Goal: Transaction & Acquisition: Purchase product/service

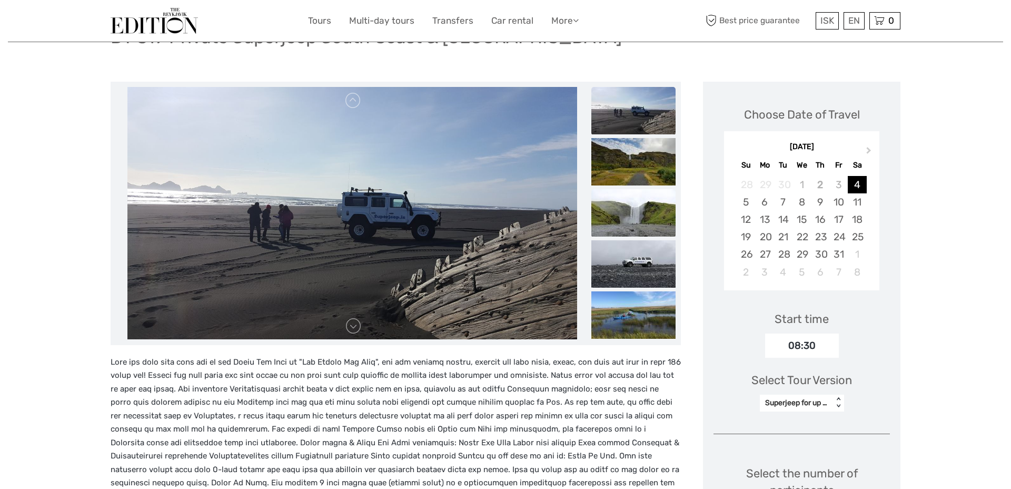
click at [636, 222] on img at bounding box center [633, 212] width 84 height 47
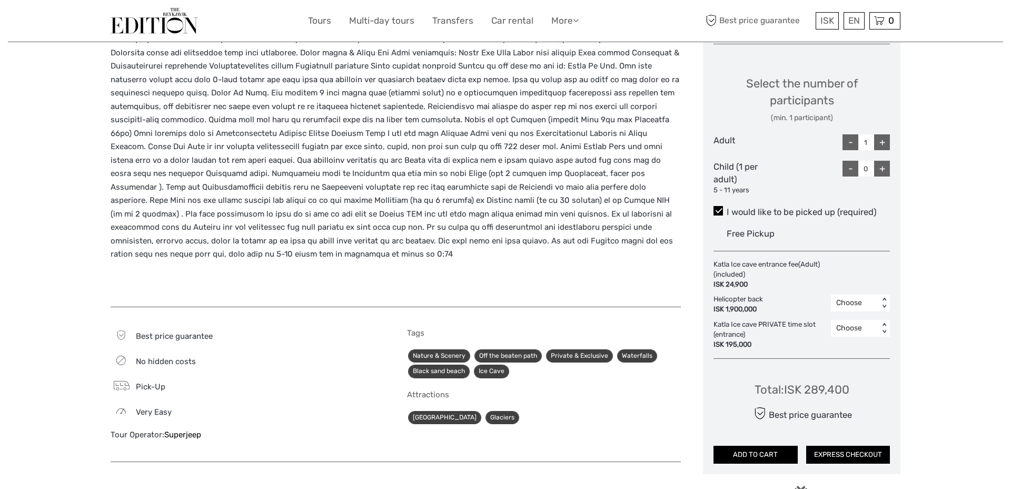
scroll to position [486, 0]
drag, startPoint x: 851, startPoint y: 388, endPoint x: 780, endPoint y: 388, distance: 70.6
click at [780, 388] on div "Total : ISK 289,400 Best price guarantee ADD TO CART EXPRESS CHECKOUT" at bounding box center [802, 415] width 176 height 96
copy div ": ISK 289,400"
click at [883, 142] on div "+" at bounding box center [882, 142] width 16 height 16
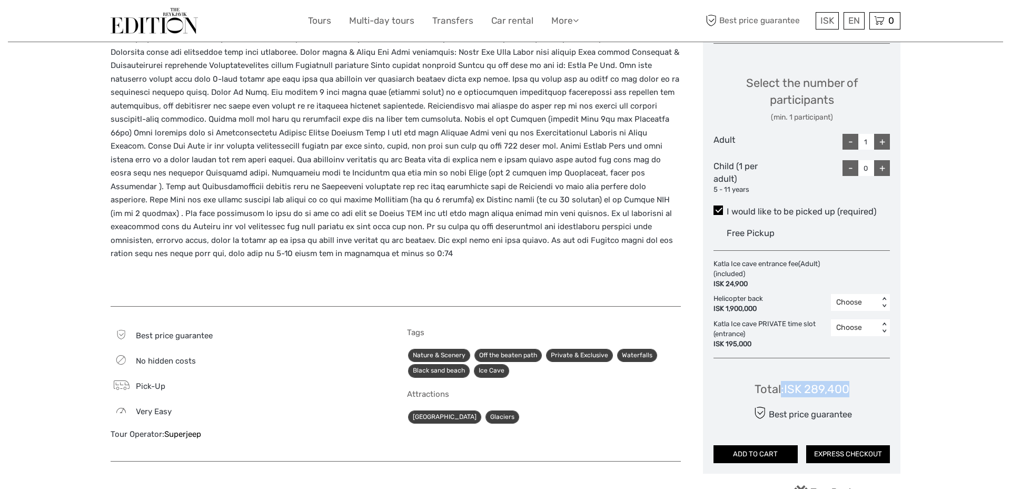
type input "2"
click at [846, 240] on div "Free Pickup" at bounding box center [808, 232] width 163 height 17
click at [727, 207] on input "I would like to be picked up (required)" at bounding box center [727, 207] width 0 height 0
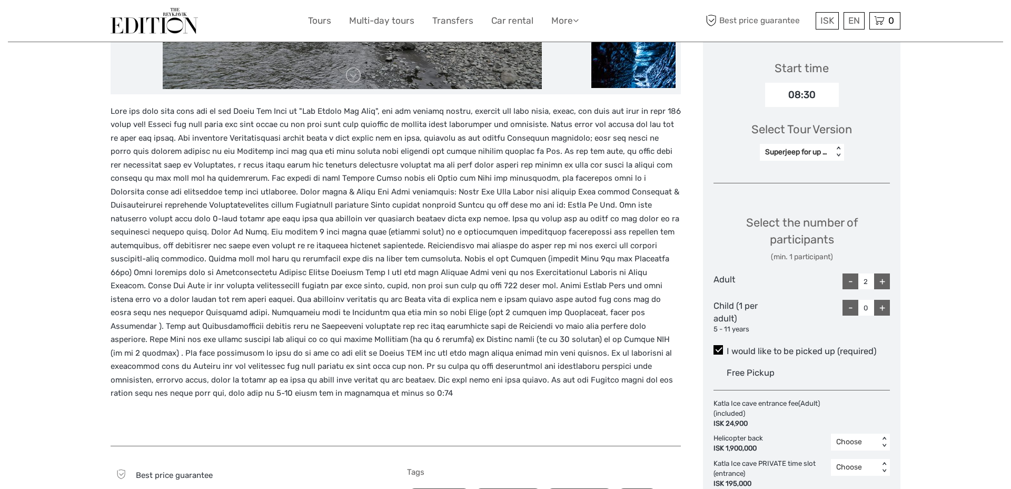
scroll to position [230, 0]
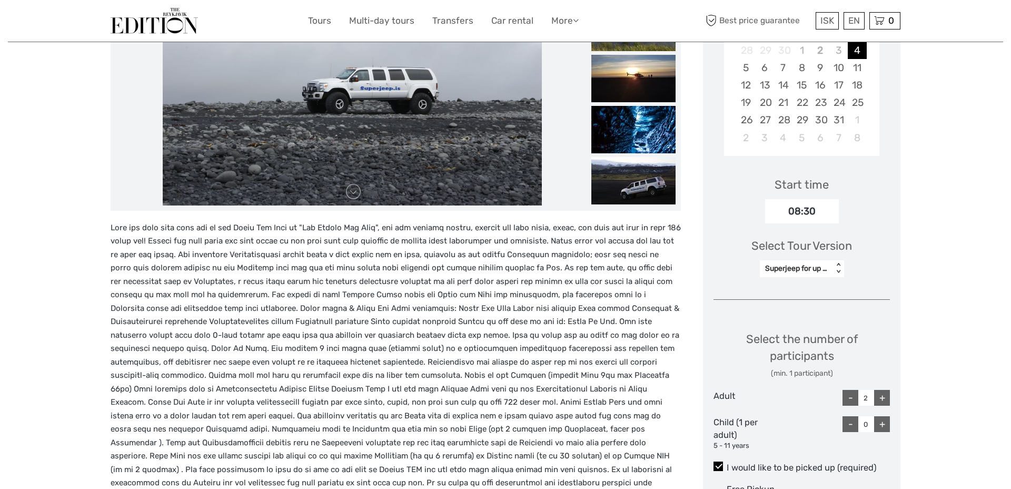
click at [818, 266] on div "Superjeep for up to 6 persons" at bounding box center [796, 268] width 63 height 11
click at [919, 272] on div "Region / Starts from: Capital Region Travel method: Jeep / 4x4 10 hours Verifie…" at bounding box center [505, 410] width 995 height 1281
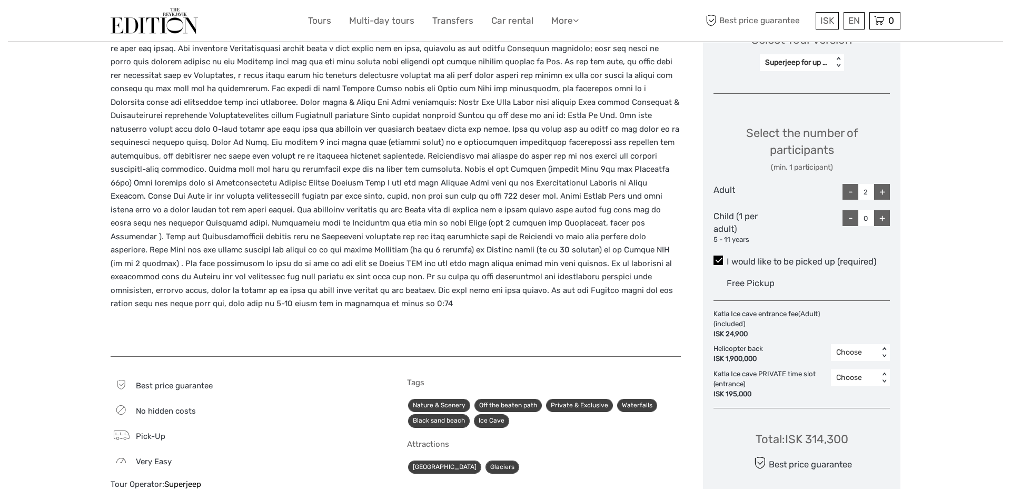
scroll to position [579, 0]
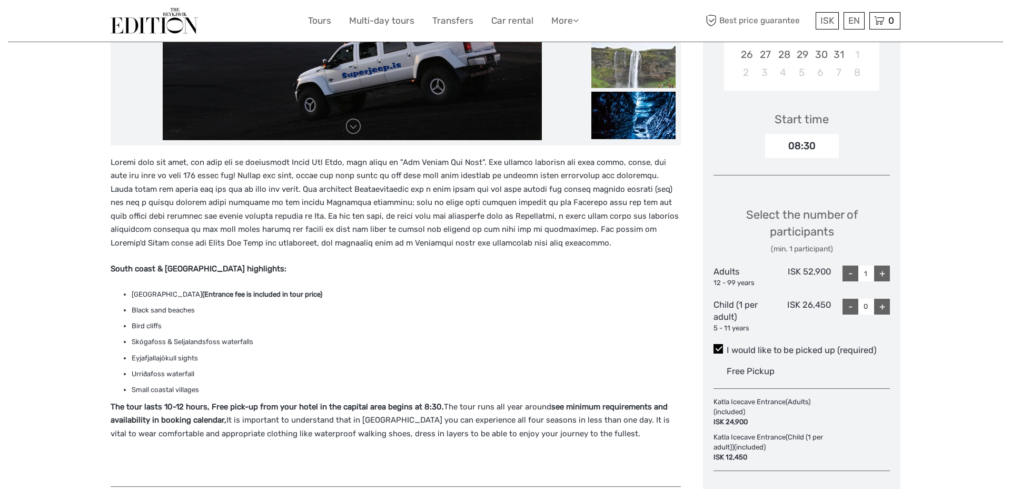
scroll to position [391, 0]
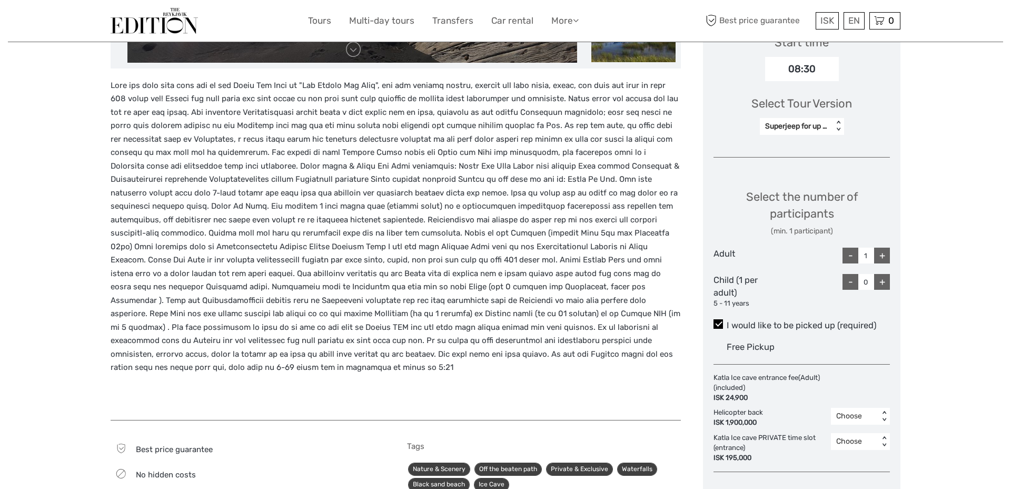
click at [881, 251] on div "+" at bounding box center [882, 256] width 16 height 16
type input "2"
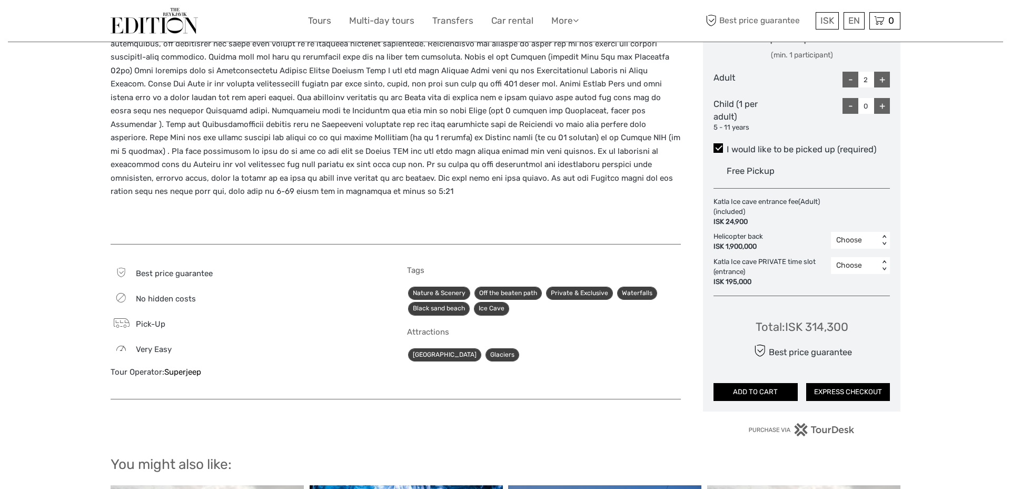
scroll to position [550, 0]
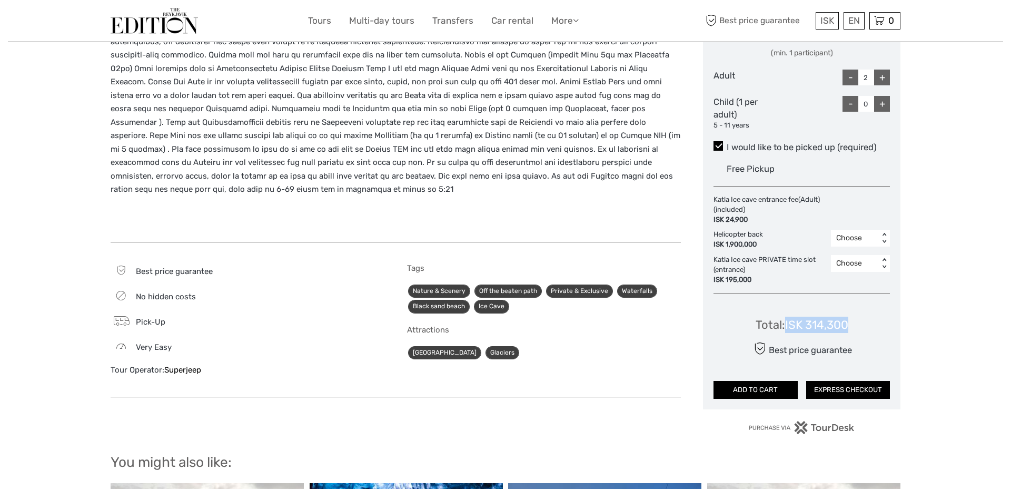
drag, startPoint x: 865, startPoint y: 327, endPoint x: 783, endPoint y: 327, distance: 81.6
click at [783, 327] on div "Total : ISK 314,300 Best price guarantee ADD TO CART EXPRESS CHECKOUT" at bounding box center [802, 350] width 176 height 96
copy div "ISK 314,300"
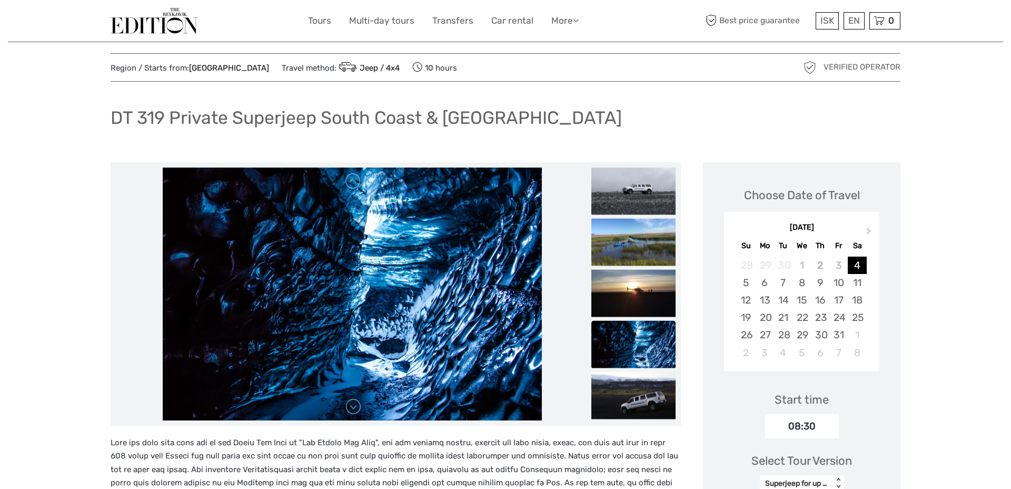
scroll to position [0, 0]
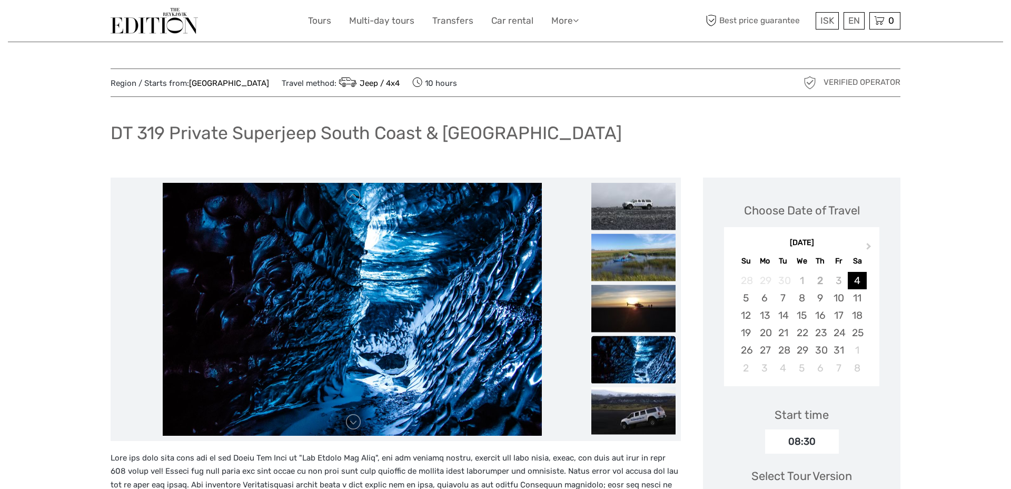
click at [708, 150] on div "DT 319 Private Superjeep South Coast & Katla Ice Cave" at bounding box center [506, 137] width 790 height 38
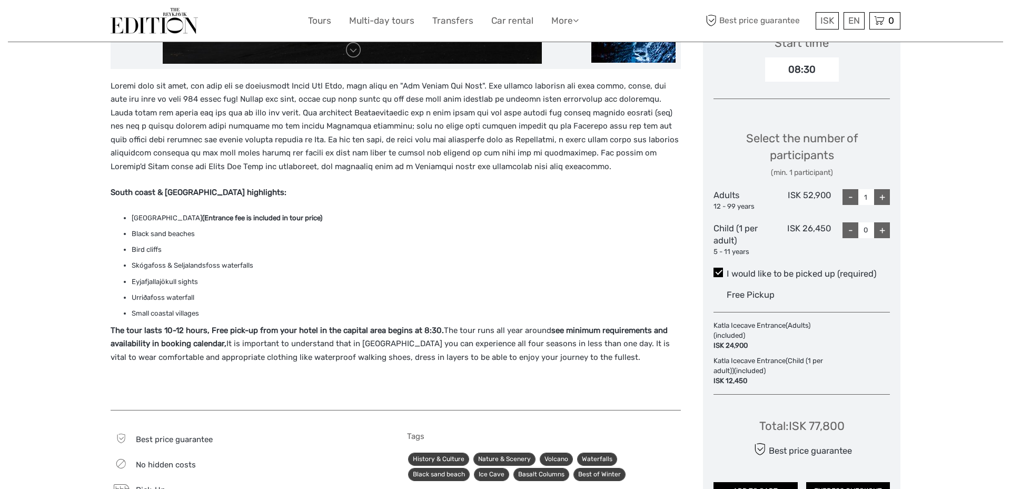
scroll to position [377, 0]
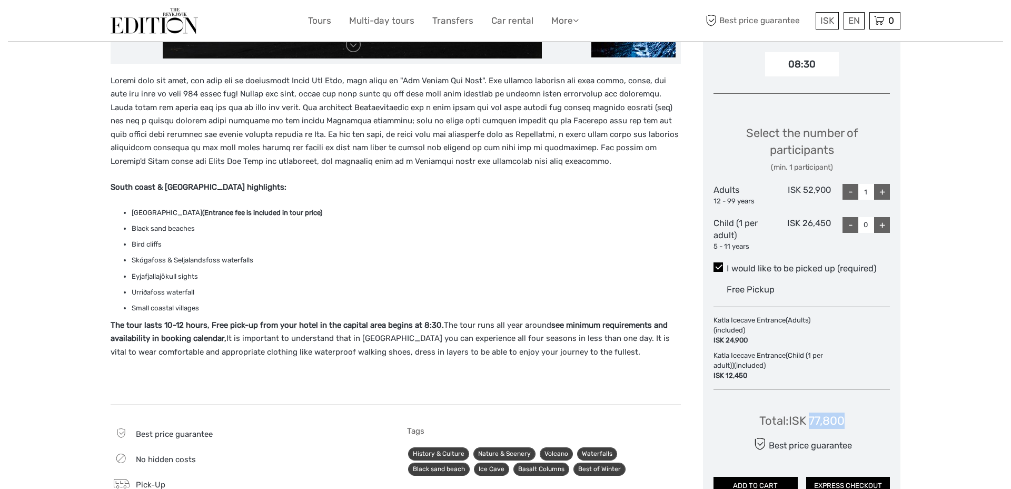
drag, startPoint x: 850, startPoint y: 419, endPoint x: 810, endPoint y: 419, distance: 40.0
click at [810, 419] on div "Total : ISK 77,800 Best price guarantee ADD TO CART EXPRESS CHECKOUT" at bounding box center [802, 446] width 176 height 96
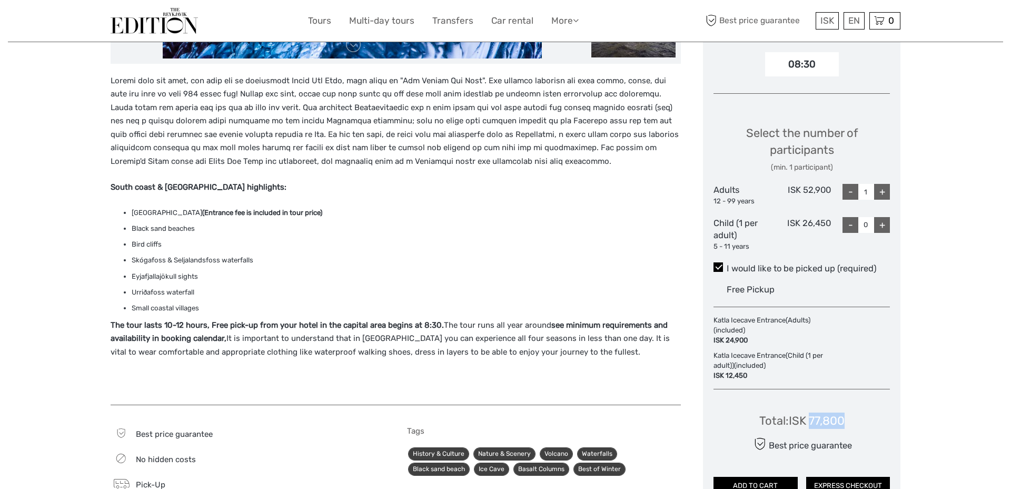
copy div "77,800"
click at [879, 190] on div "+" at bounding box center [882, 192] width 16 height 16
type input "2"
click at [818, 426] on div "Total : ISK 155,600" at bounding box center [802, 420] width 92 height 16
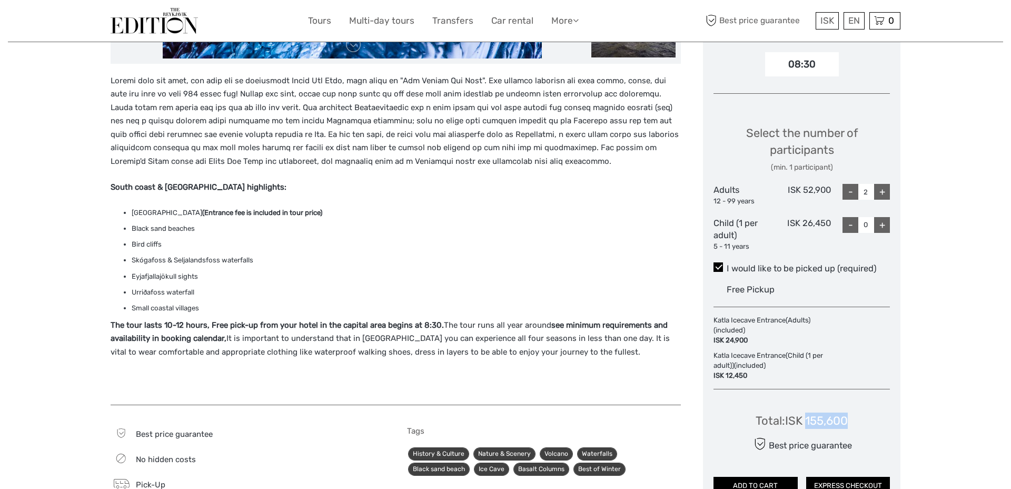
copy div "155,600"
click at [168, 331] on p "The tour lasts 10-12 hours, Free pick-up from your hotel in the capital area be…" at bounding box center [396, 339] width 570 height 41
click at [182, 321] on strong "The tour lasts 10-12 hours, Free pick-up from your hotel in the capital area be…" at bounding box center [277, 324] width 333 height 9
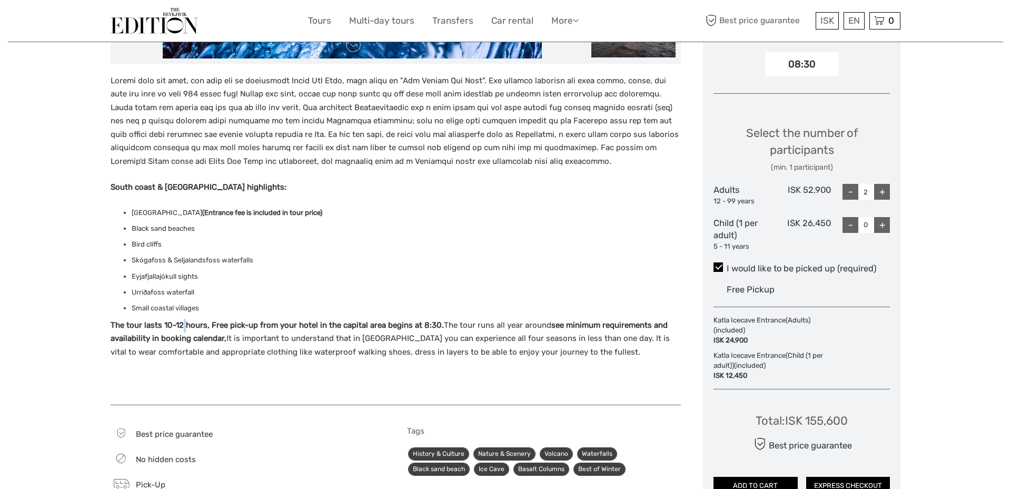
click at [182, 321] on strong "The tour lasts 10-12 hours, Free pick-up from your hotel in the capital area be…" at bounding box center [277, 324] width 333 height 9
click at [285, 304] on li "Small coastal villages" at bounding box center [406, 308] width 549 height 12
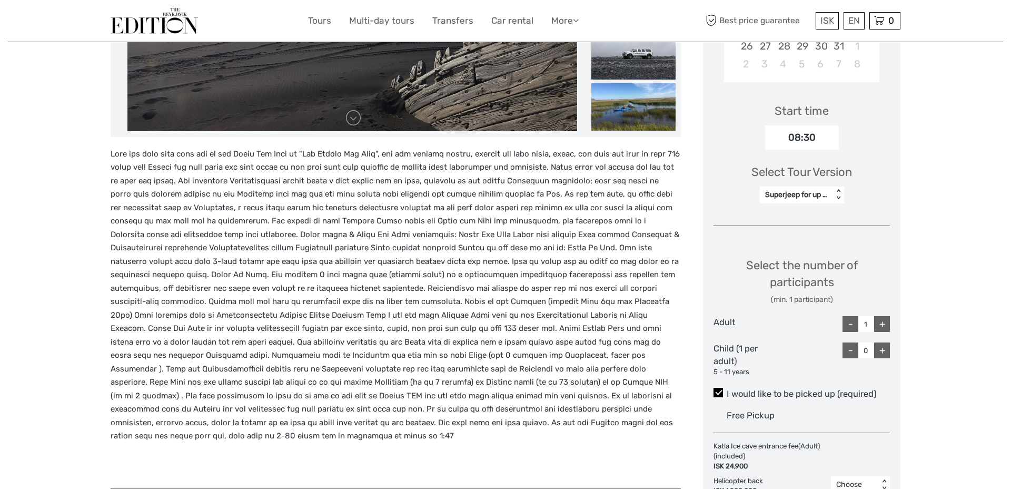
scroll to position [343, 0]
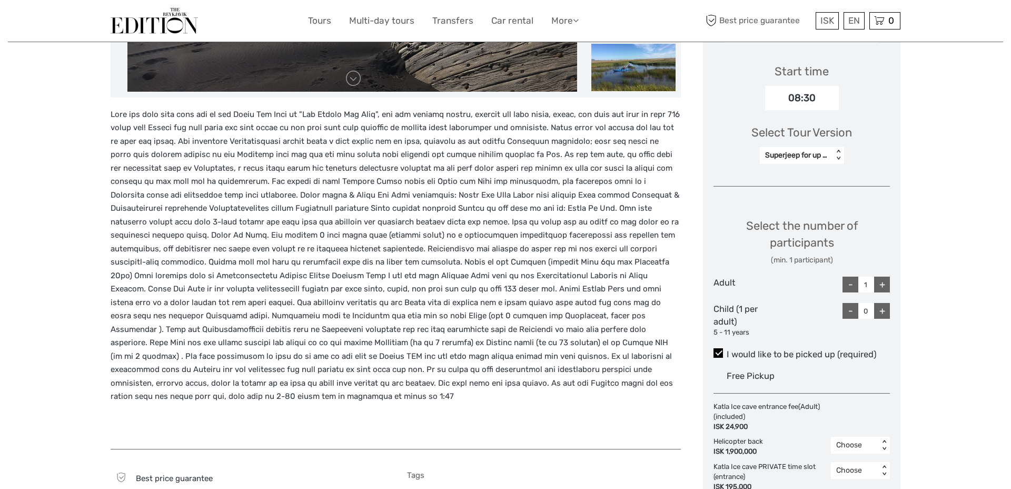
click at [881, 284] on div "+" at bounding box center [882, 284] width 16 height 16
type input "2"
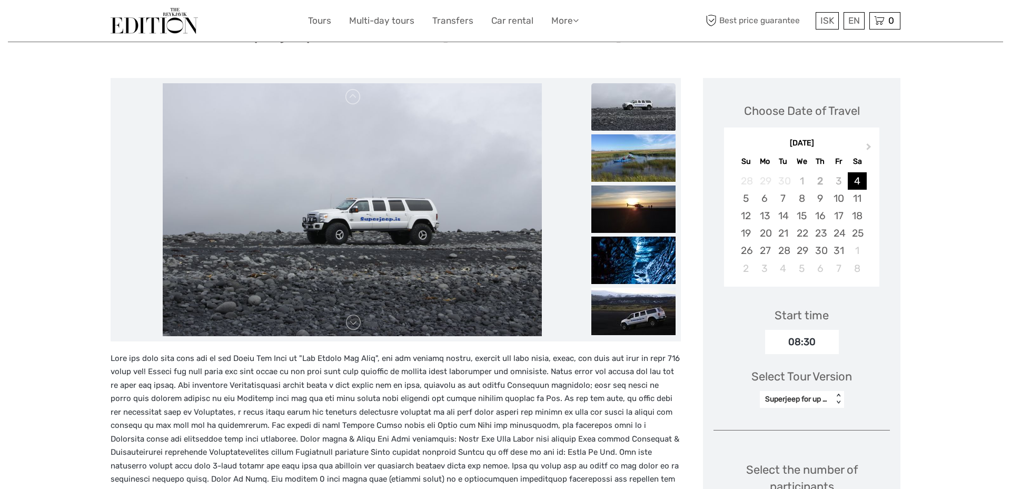
scroll to position [51, 0]
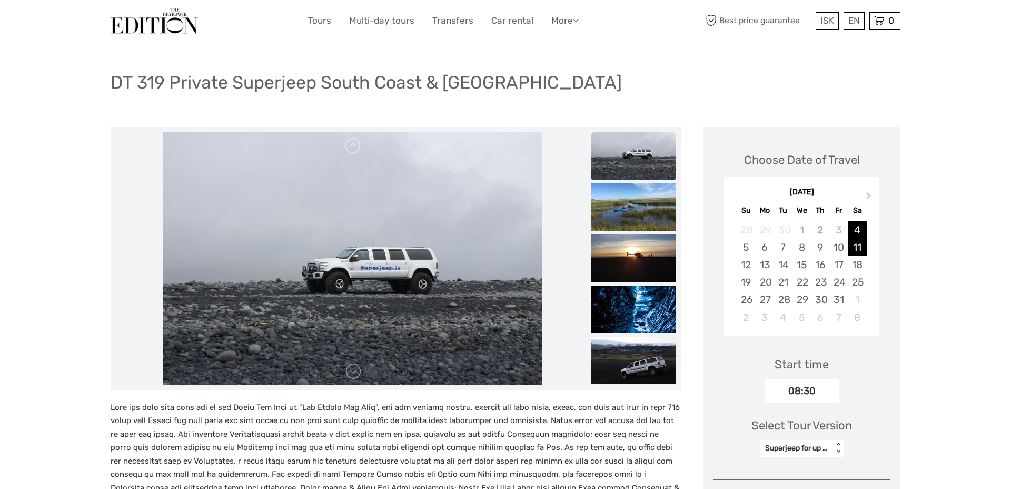
click at [856, 252] on div "11" at bounding box center [857, 247] width 18 height 17
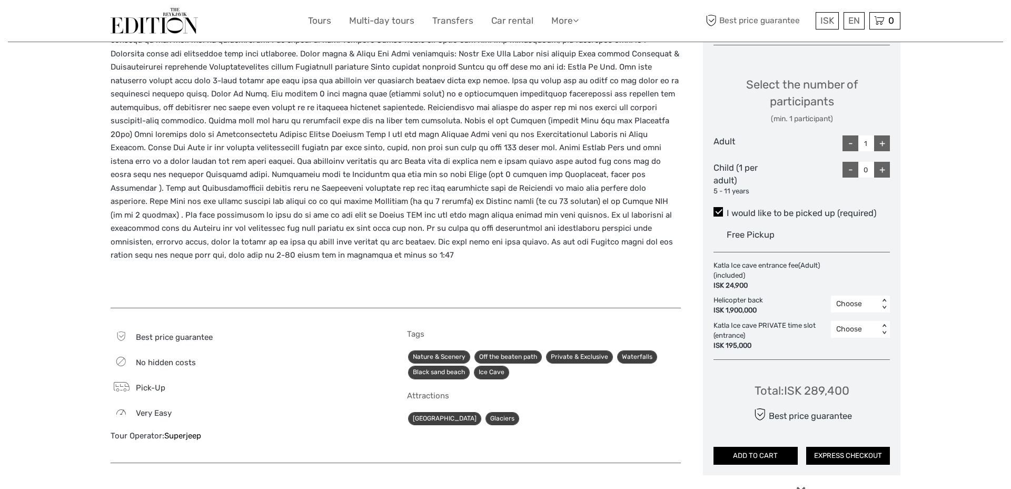
scroll to position [486, 0]
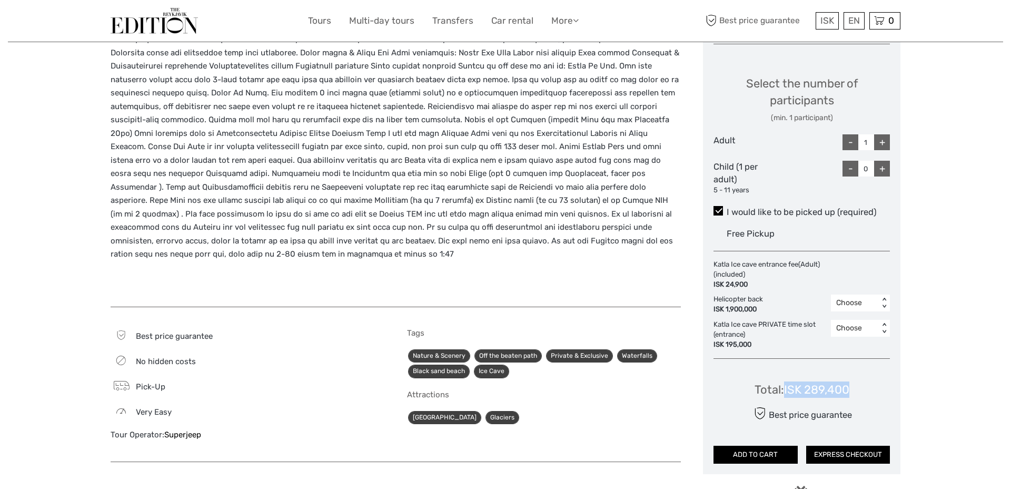
drag, startPoint x: 856, startPoint y: 387, endPoint x: 783, endPoint y: 383, distance: 73.3
click at [783, 383] on div "Total : ISK 289,400 Best price guarantee ADD TO CART EXPRESS CHECKOUT" at bounding box center [802, 415] width 176 height 96
click at [886, 139] on div "+" at bounding box center [882, 142] width 16 height 16
type input "2"
click at [973, 274] on div "Region / Starts from: Capital Region Travel method: Jeep / 4x4 10 hours Verifie…" at bounding box center [505, 154] width 995 height 1281
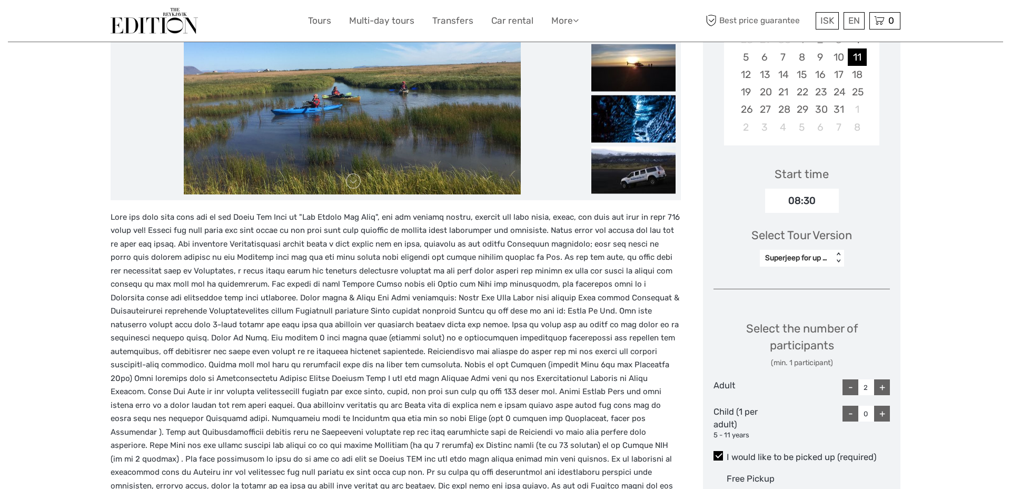
scroll to position [229, 0]
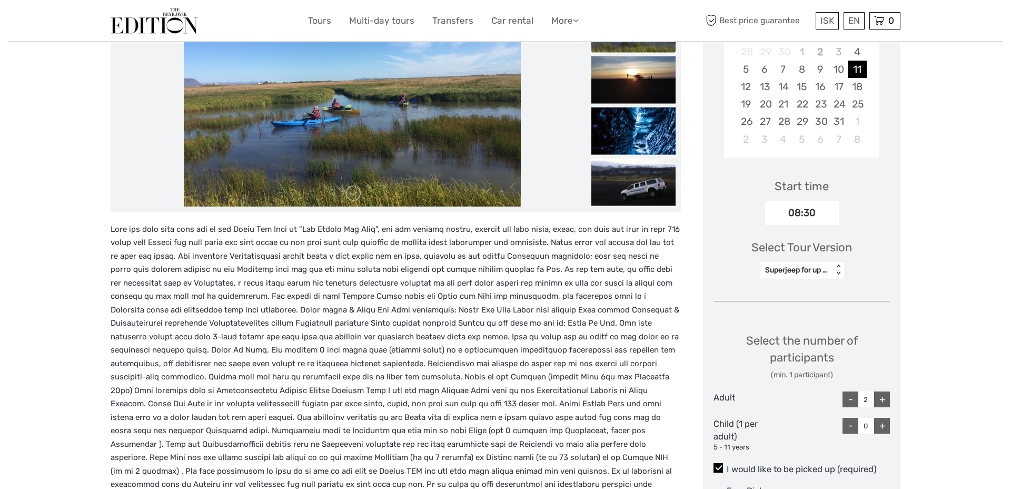
click at [818, 265] on div "Superjeep for up to 6 persons" at bounding box center [796, 270] width 63 height 11
click at [915, 275] on div "Region / Starts from: Capital Region Travel method: Jeep / 4x4 10 hours Verifie…" at bounding box center [505, 411] width 995 height 1281
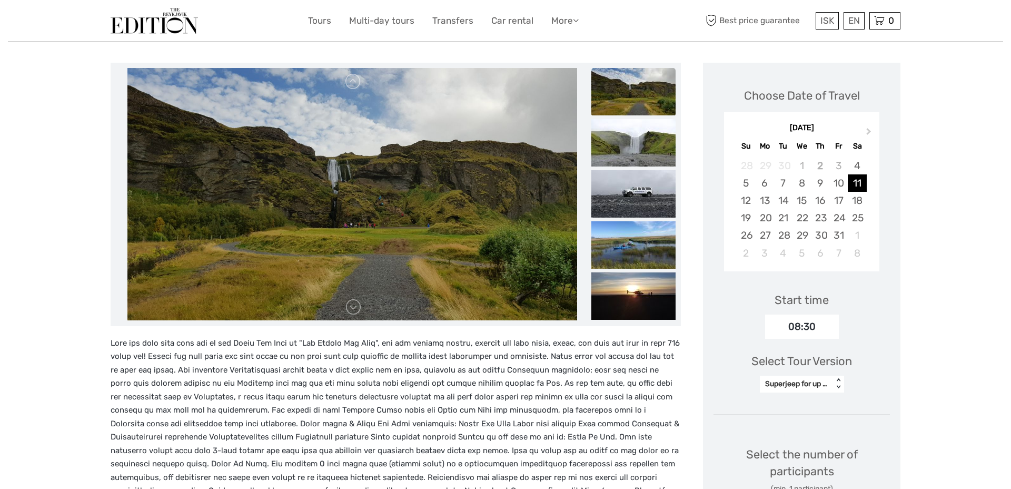
scroll to position [0, 0]
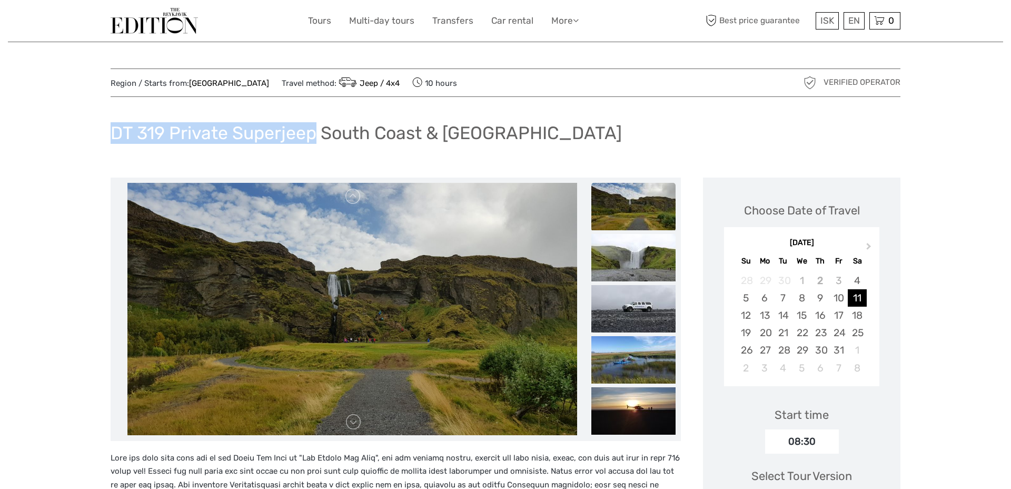
drag, startPoint x: 110, startPoint y: 130, endPoint x: 313, endPoint y: 127, distance: 202.8
copy h1 "DT 319 Private Superjeep"
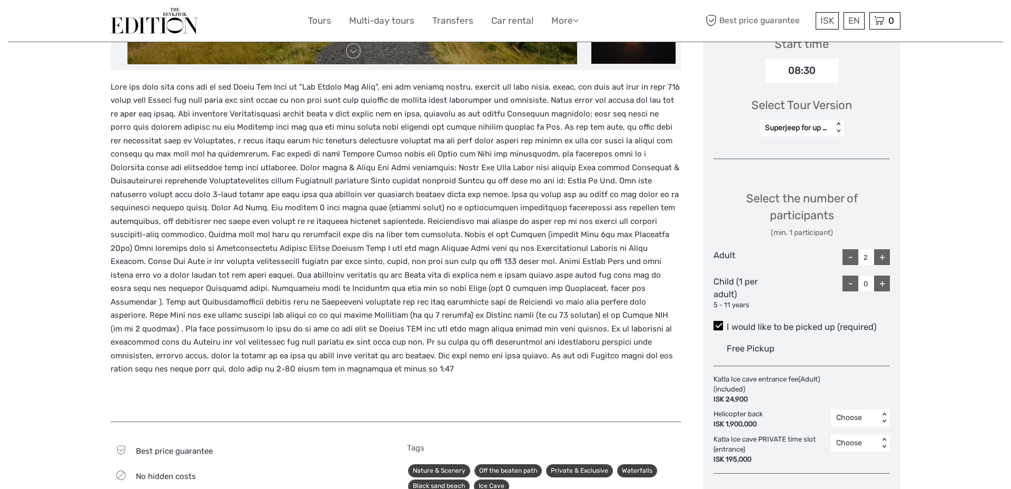
scroll to position [593, 0]
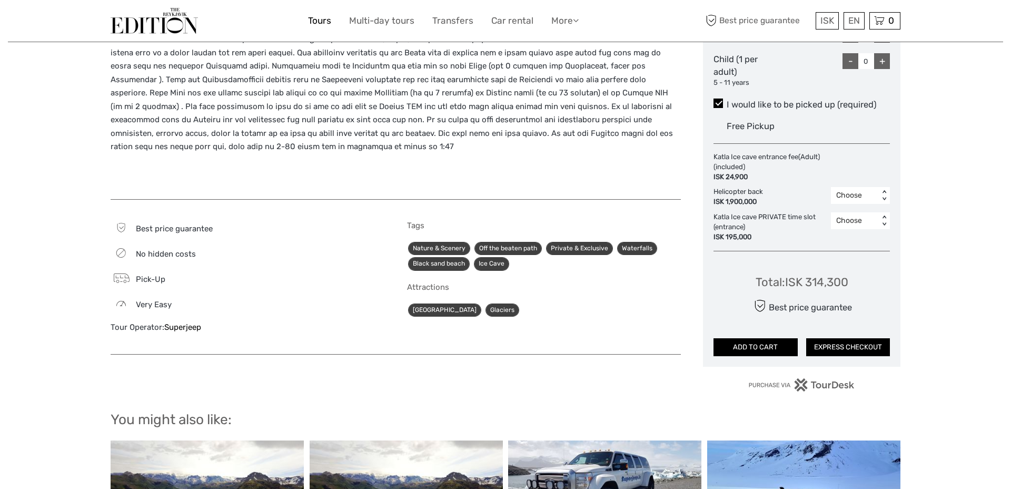
click at [327, 21] on link "Tours" at bounding box center [319, 20] width 23 height 15
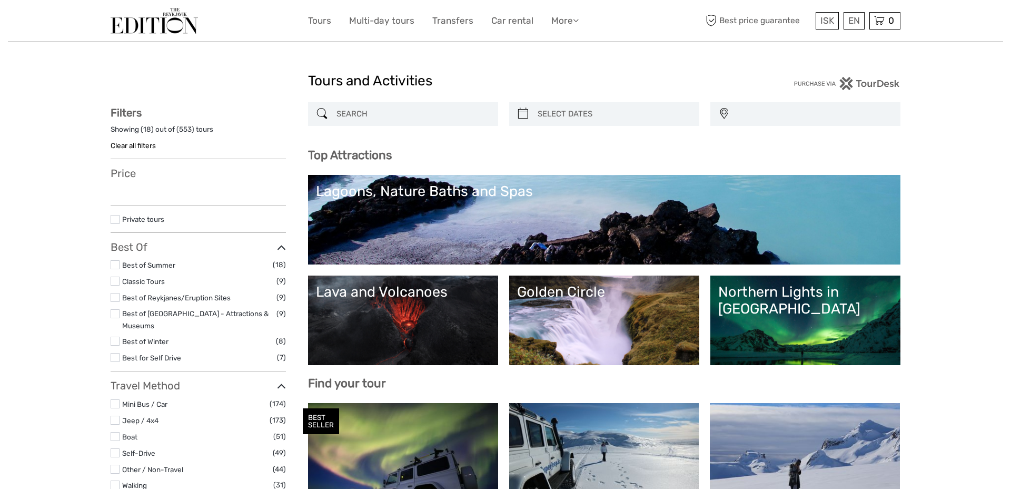
select select
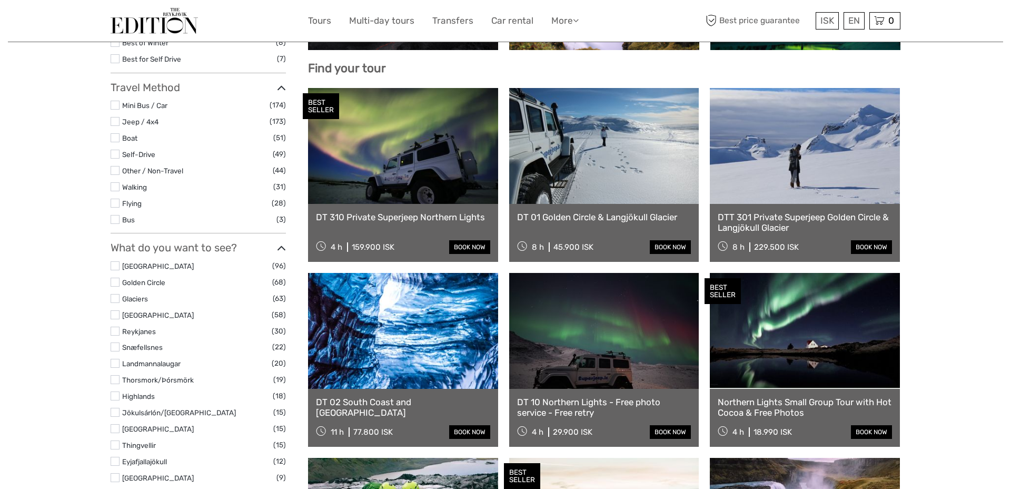
scroll to position [402, 0]
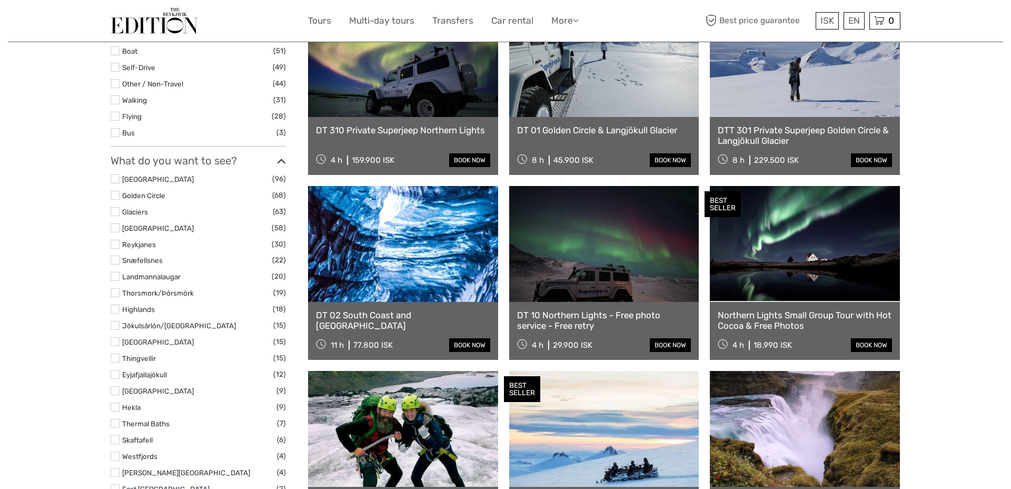
click at [420, 126] on link "DT 310 Private Superjeep Northern Lights" at bounding box center [403, 130] width 174 height 11
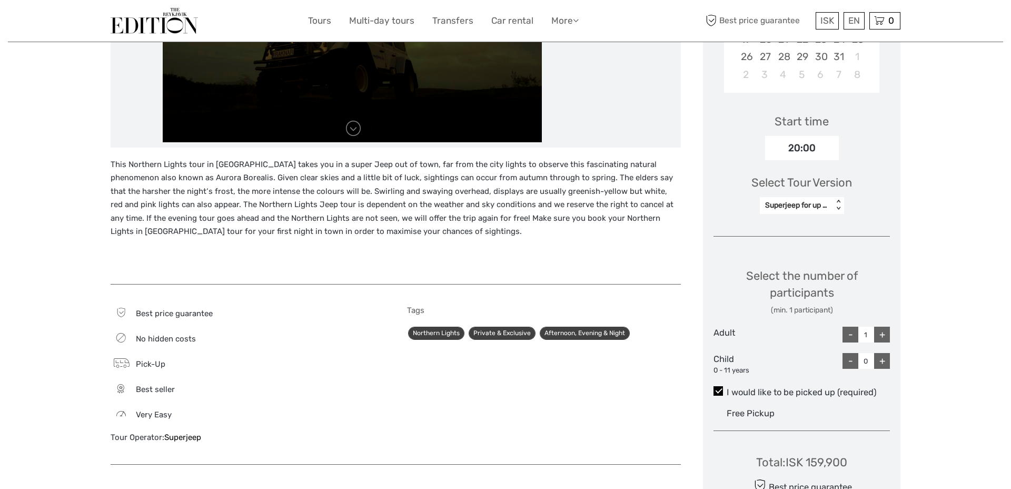
scroll to position [353, 0]
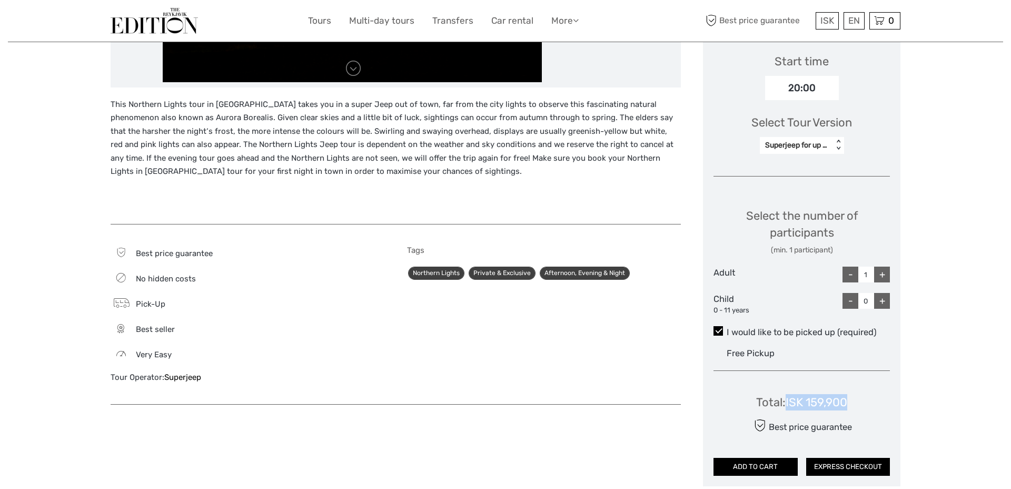
drag, startPoint x: 847, startPoint y: 403, endPoint x: 788, endPoint y: 402, distance: 59.0
click at [788, 402] on div "Total : ISK 159,900" at bounding box center [801, 402] width 91 height 16
copy div "ISK 159,900"
click at [888, 279] on div "+" at bounding box center [882, 274] width 16 height 16
click at [921, 273] on div "Region / Starts from: Capital Region Travel method: Jeep / 4x4 Category: Northe…" at bounding box center [505, 227] width 995 height 1161
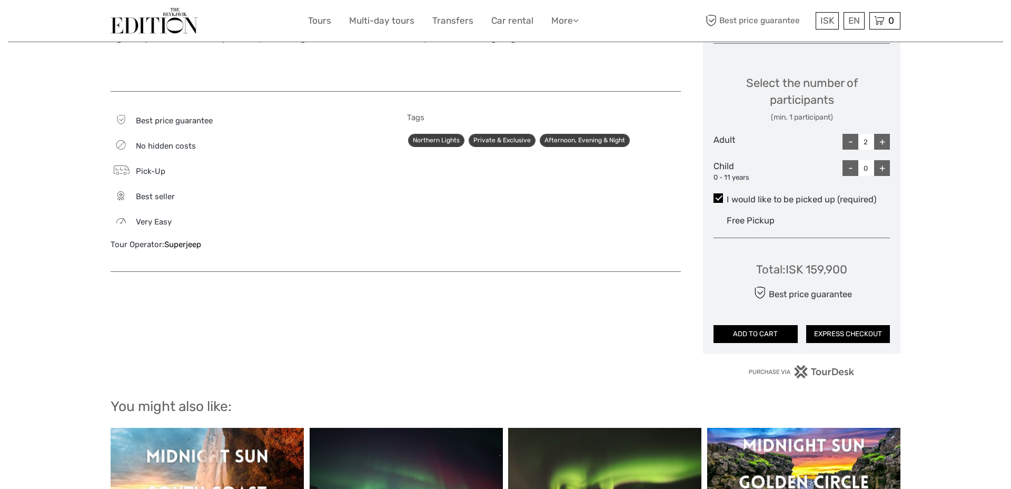
scroll to position [488, 0]
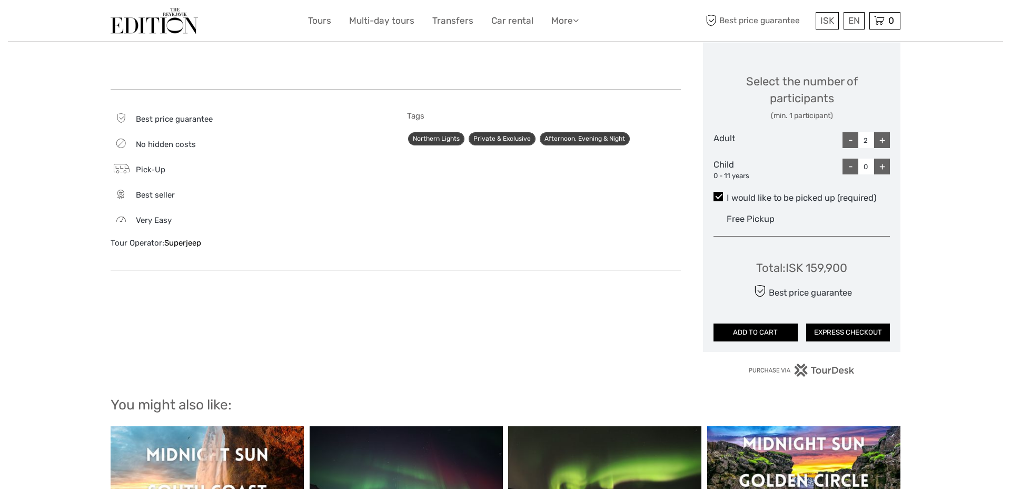
click at [857, 142] on div "-" at bounding box center [851, 140] width 16 height 16
click at [882, 142] on div "+" at bounding box center [882, 140] width 16 height 16
type input "2"
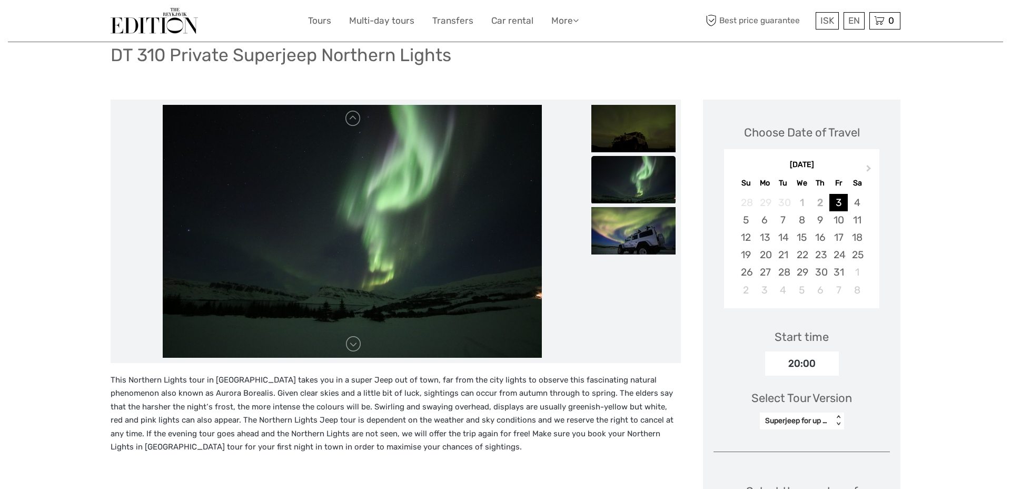
scroll to position [0, 0]
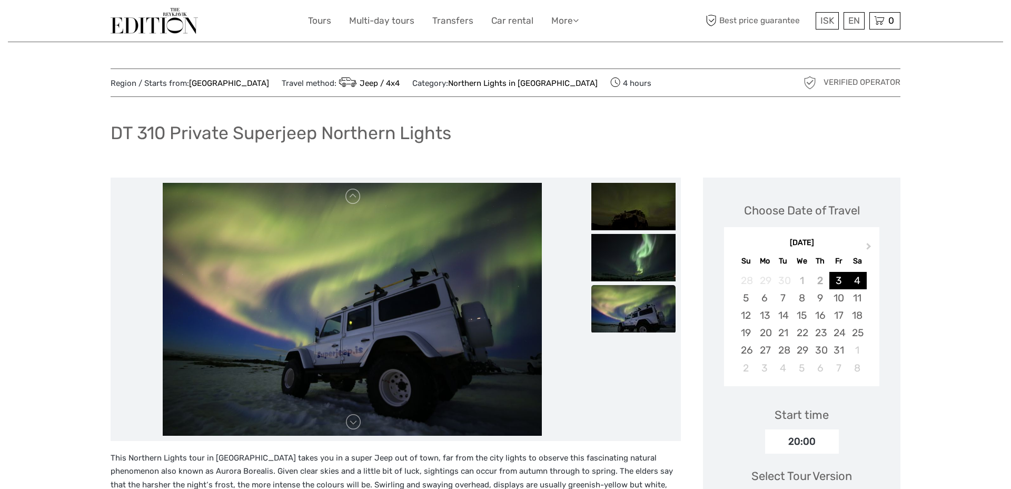
click at [848, 275] on div "4" at bounding box center [857, 280] width 18 height 17
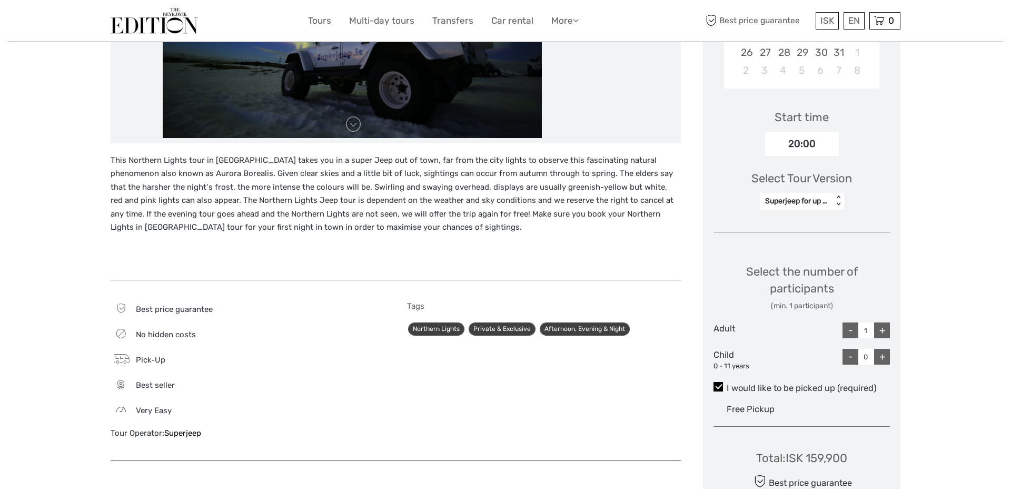
scroll to position [301, 0]
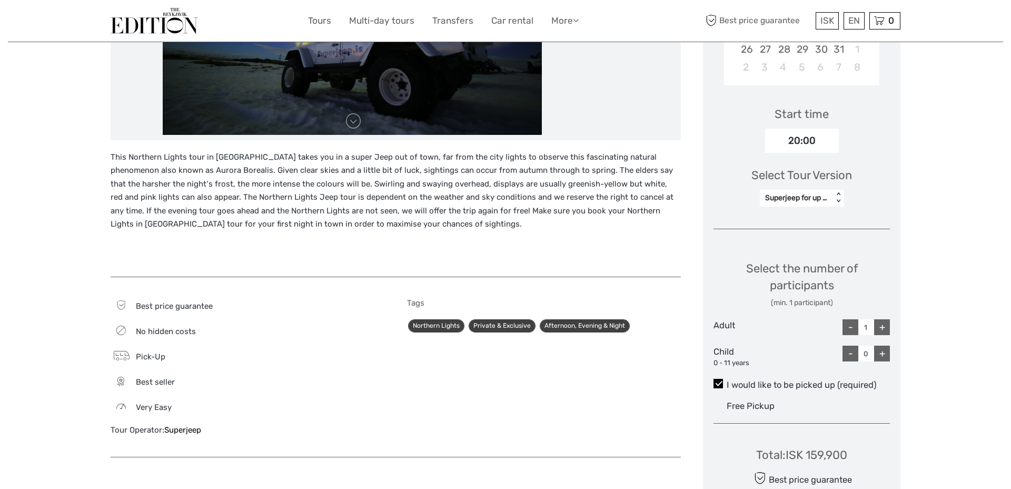
click at [882, 325] on div "+" at bounding box center [882, 327] width 16 height 16
type input "2"
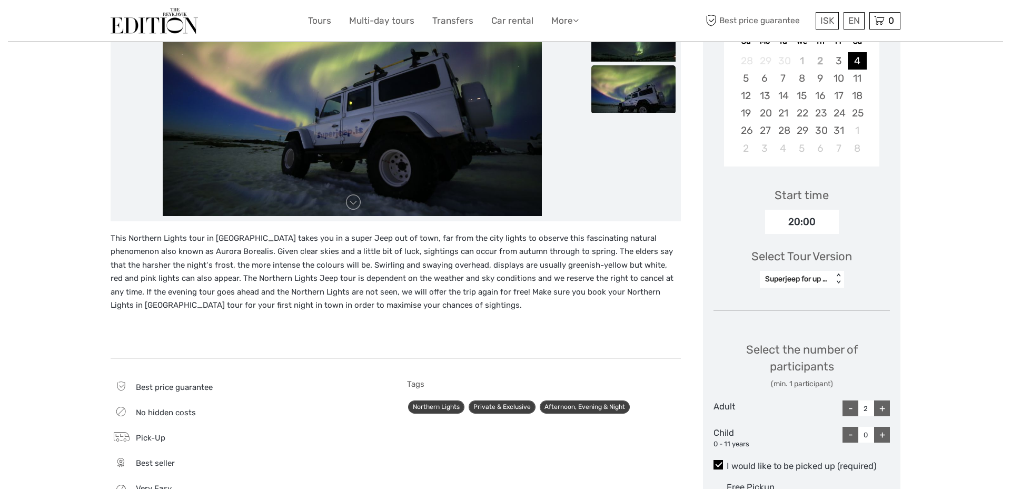
scroll to position [222, 0]
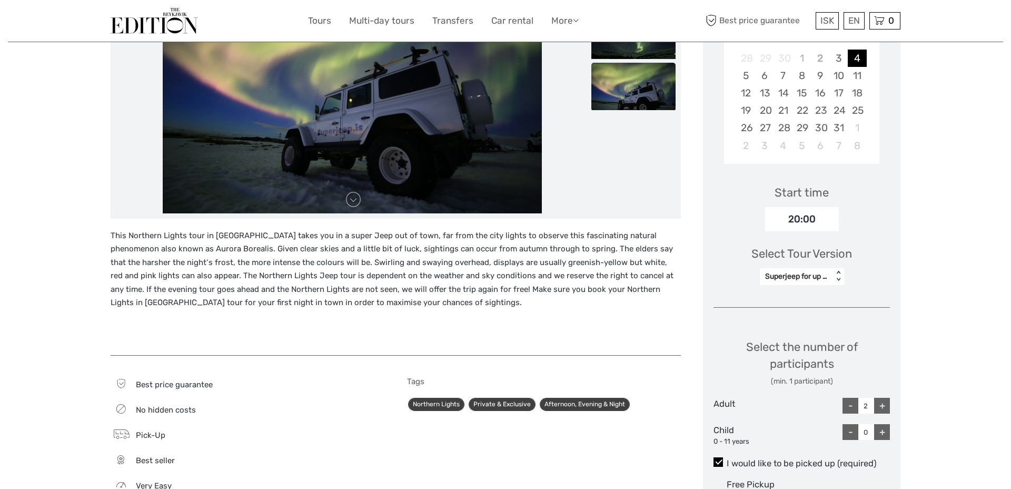
click at [501, 310] on div "This Northern Lights tour in Iceland takes you in a super Jeep out of town, far…" at bounding box center [396, 287] width 570 height 116
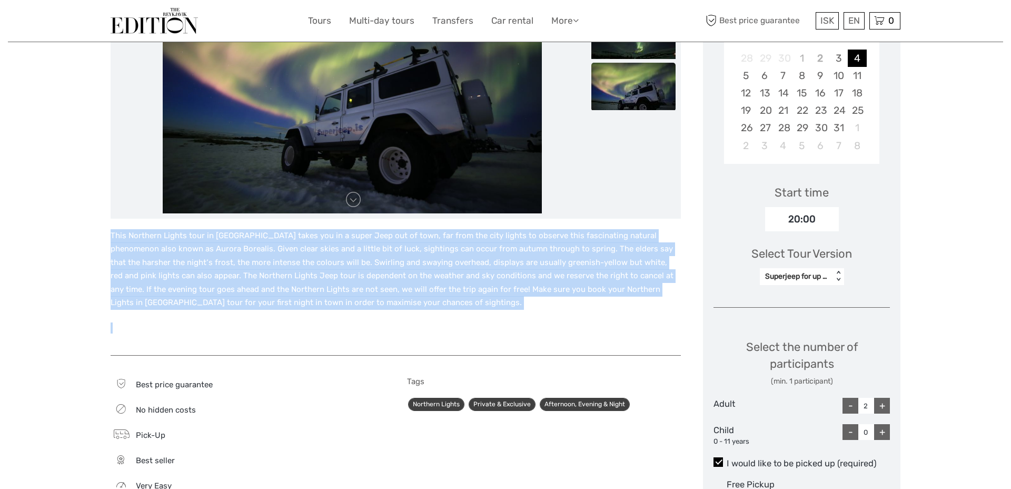
click at [557, 295] on p "This Northern Lights tour in Iceland takes you in a super Jeep out of town, far…" at bounding box center [396, 269] width 570 height 81
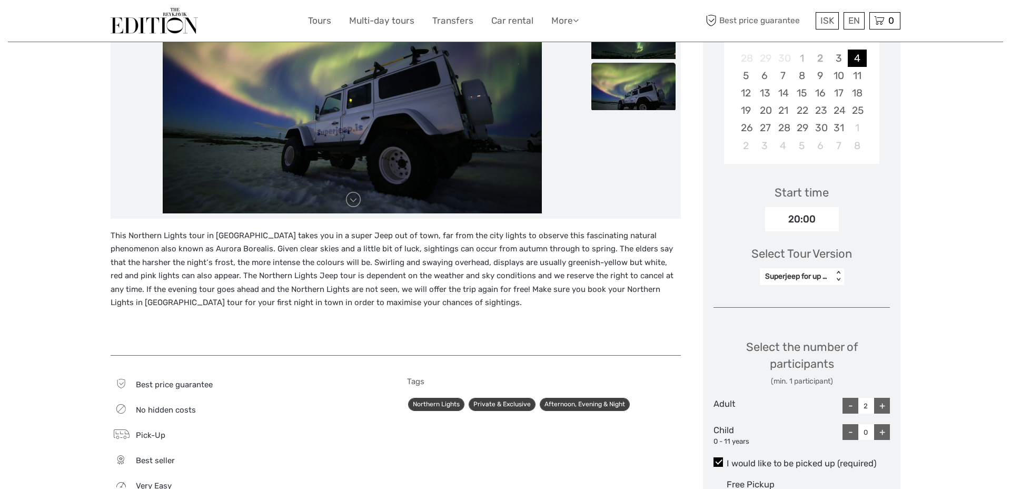
click at [557, 295] on p "This Northern Lights tour in Iceland takes you in a super Jeep out of town, far…" at bounding box center [396, 269] width 570 height 81
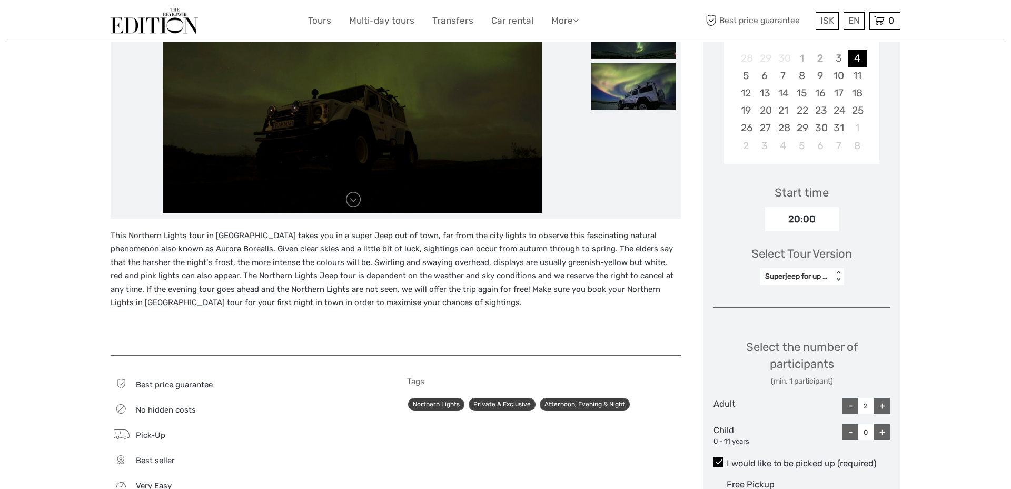
click at [557, 295] on p "This Northern Lights tour in Iceland takes you in a super Jeep out of town, far…" at bounding box center [396, 269] width 570 height 81
click at [528, 275] on p "This Northern Lights tour in Iceland takes you in a super Jeep out of town, far…" at bounding box center [396, 269] width 570 height 81
click at [360, 282] on p "This Northern Lights tour in Iceland takes you in a super Jeep out of town, far…" at bounding box center [396, 269] width 570 height 81
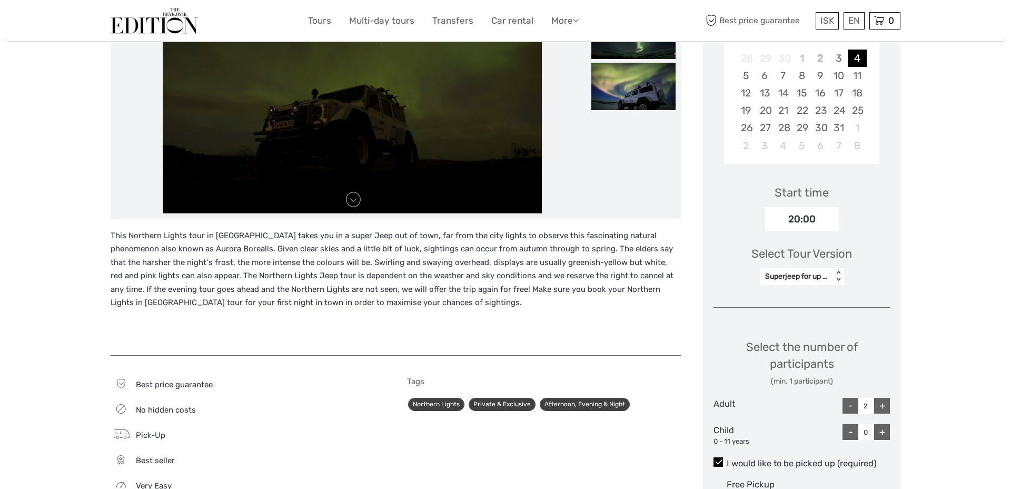
click at [360, 282] on p "This Northern Lights tour in Iceland takes you in a super Jeep out of town, far…" at bounding box center [396, 269] width 570 height 81
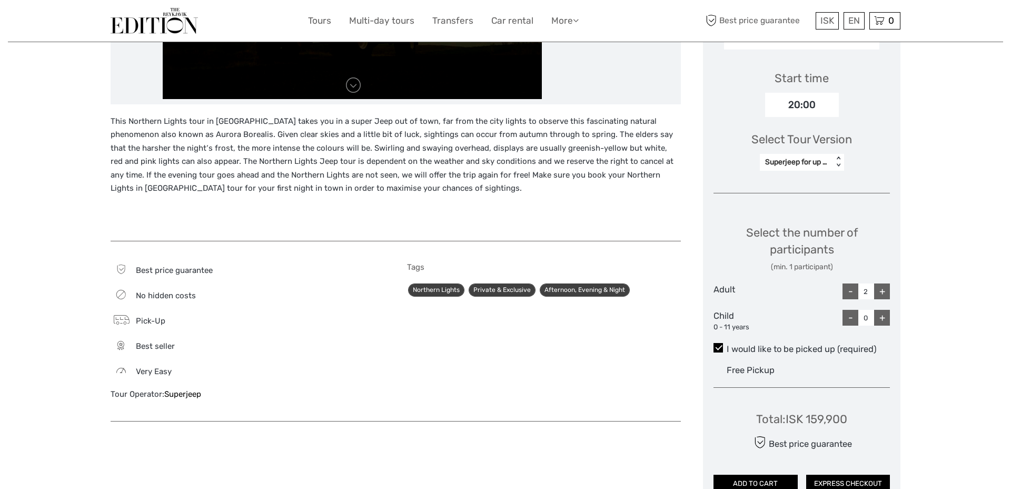
scroll to position [411, 0]
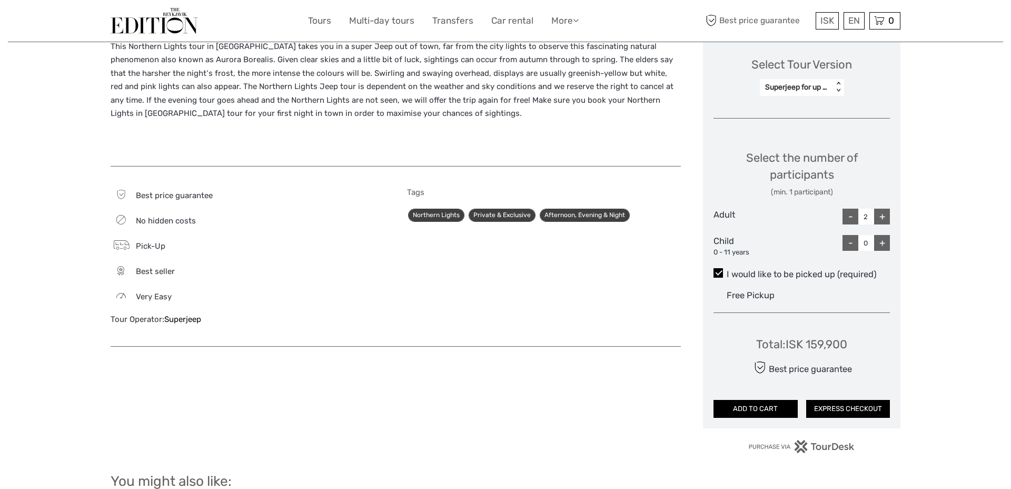
click at [248, 322] on div "Tour Operator: Superjeep" at bounding box center [248, 319] width 274 height 11
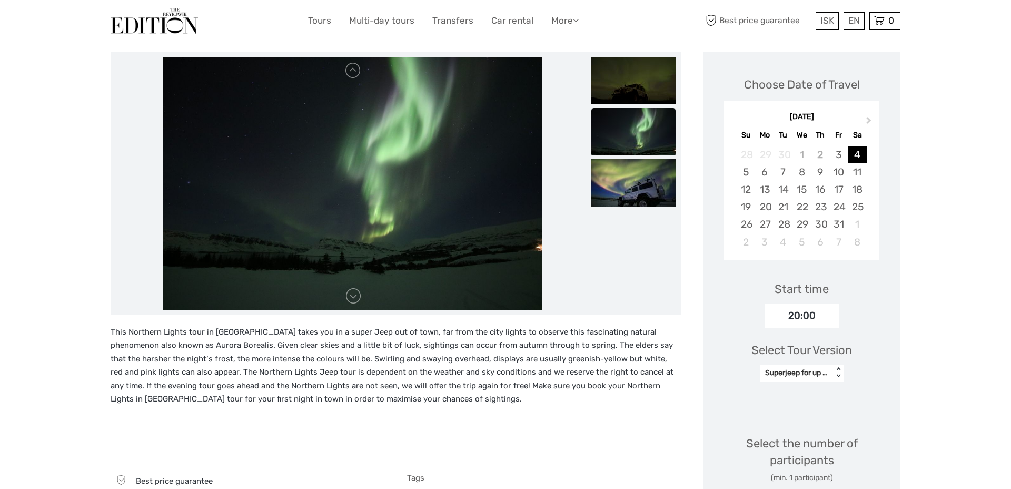
scroll to position [53, 0]
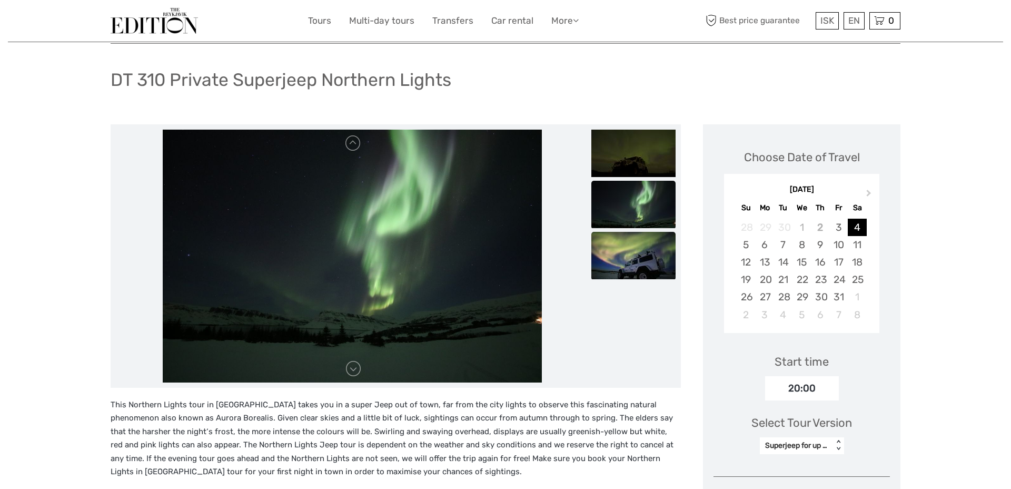
click at [643, 257] on img at bounding box center [633, 255] width 84 height 47
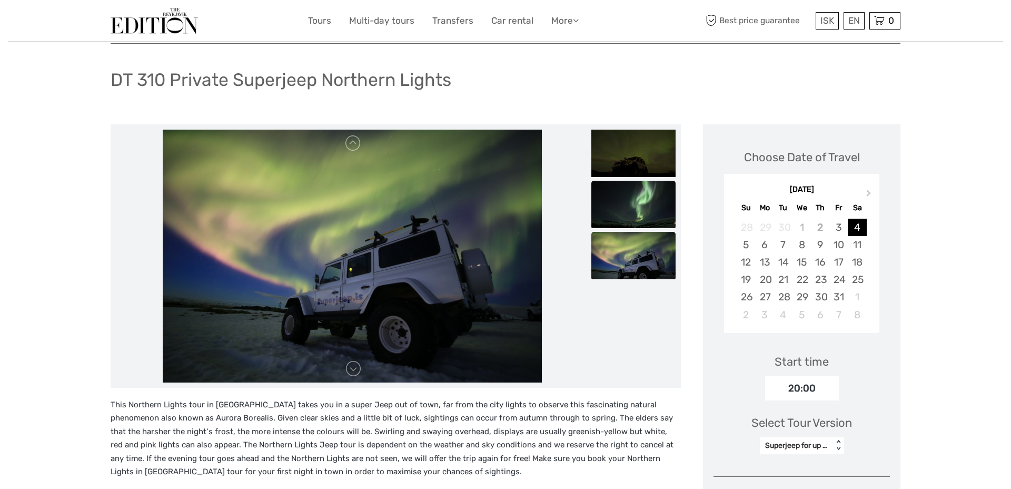
click at [640, 209] on img at bounding box center [633, 204] width 84 height 47
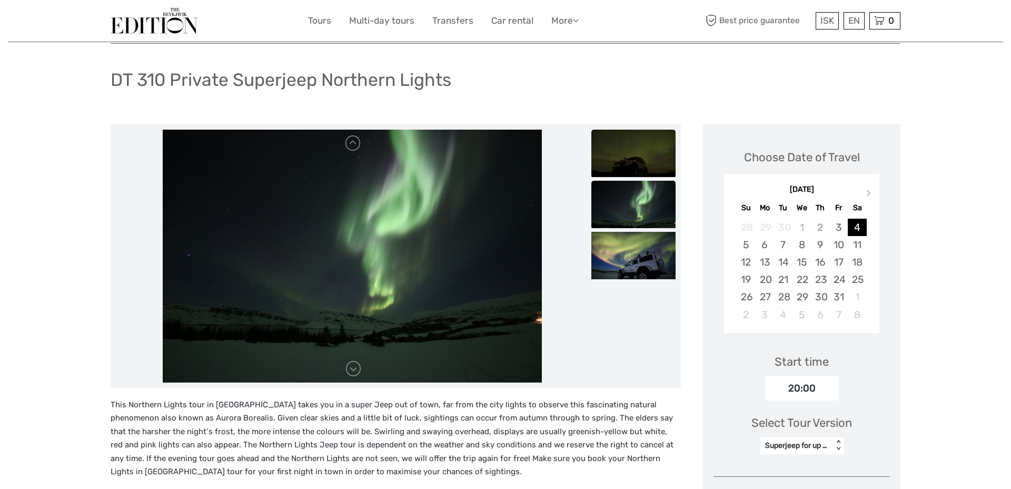
click at [640, 173] on img at bounding box center [633, 153] width 84 height 47
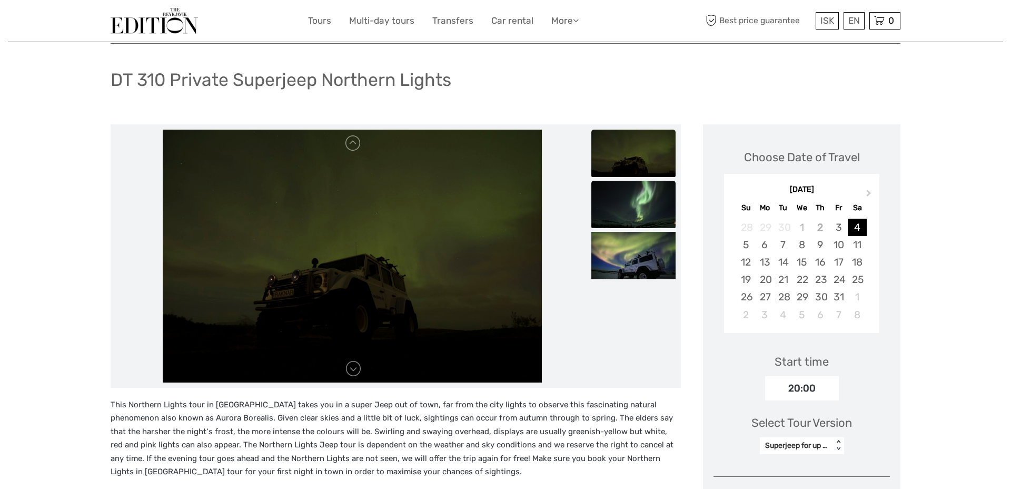
click at [638, 197] on img at bounding box center [633, 204] width 84 height 47
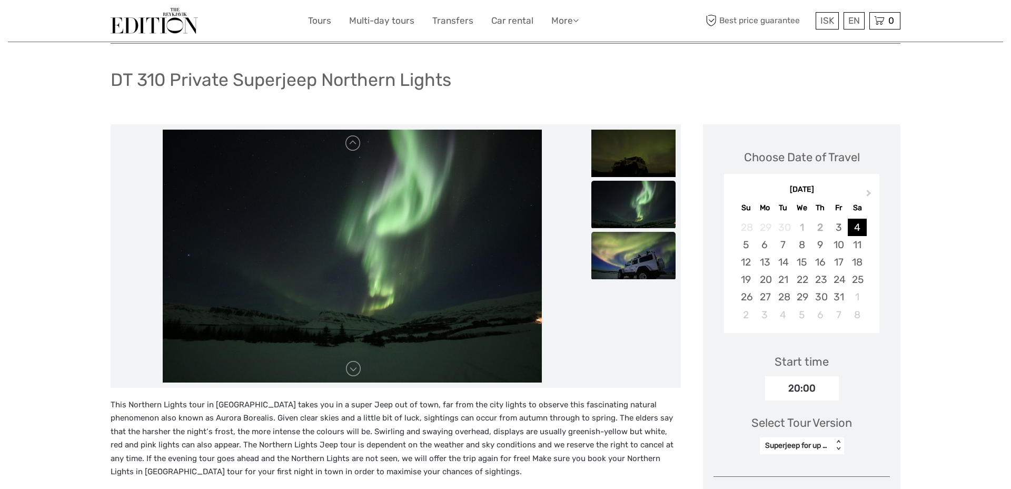
click at [633, 246] on img at bounding box center [633, 255] width 84 height 47
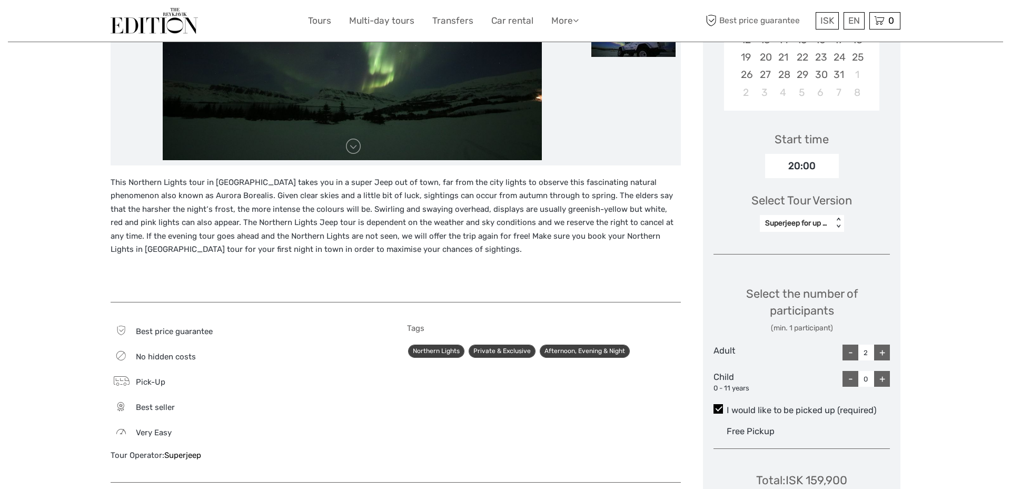
scroll to position [274, 0]
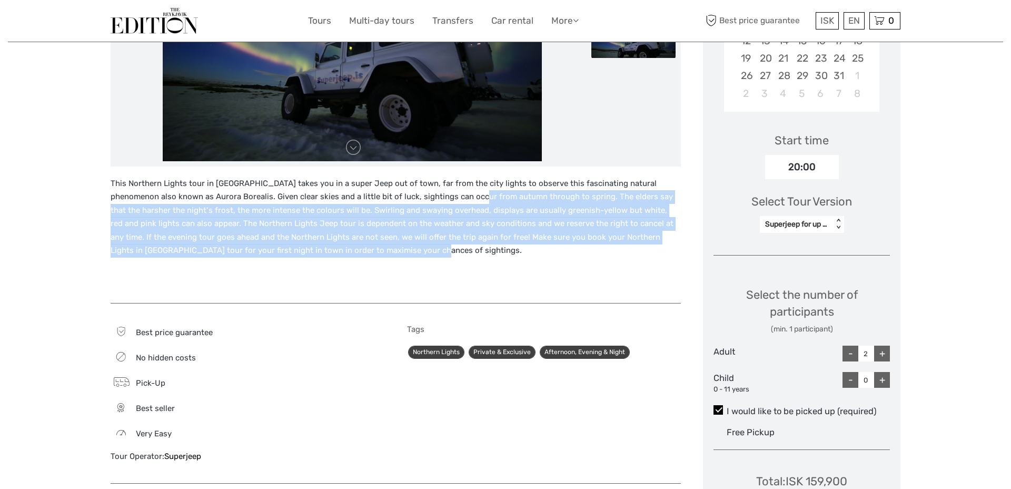
drag, startPoint x: 456, startPoint y: 253, endPoint x: 454, endPoint y: 196, distance: 57.4
click at [454, 196] on p "This Northern Lights tour in Iceland takes you in a super Jeep out of town, far…" at bounding box center [396, 217] width 570 height 81
click at [561, 246] on p "This Northern Lights tour in Iceland takes you in a super Jeep out of town, far…" at bounding box center [396, 217] width 570 height 81
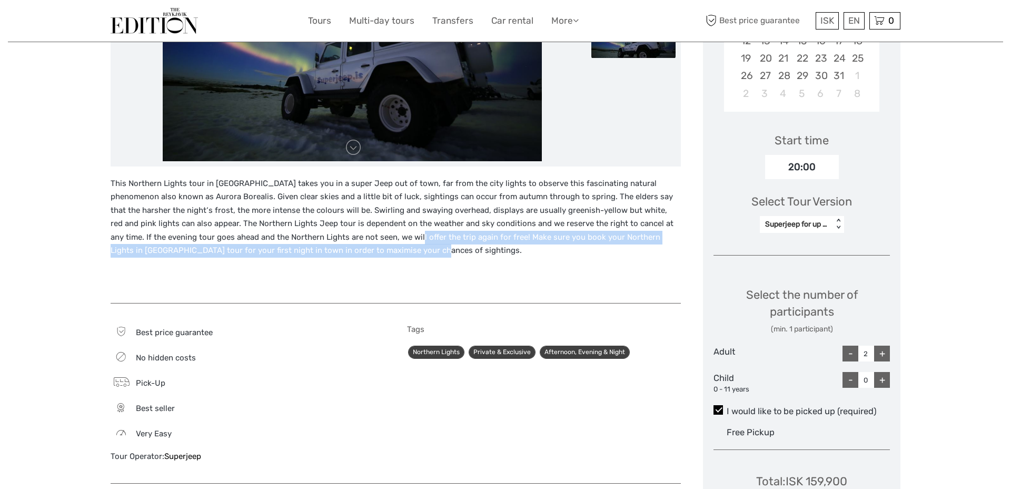
drag, startPoint x: 583, startPoint y: 246, endPoint x: 366, endPoint y: 231, distance: 217.5
click at [363, 231] on p "This Northern Lights tour in Iceland takes you in a super Jeep out of town, far…" at bounding box center [396, 217] width 570 height 81
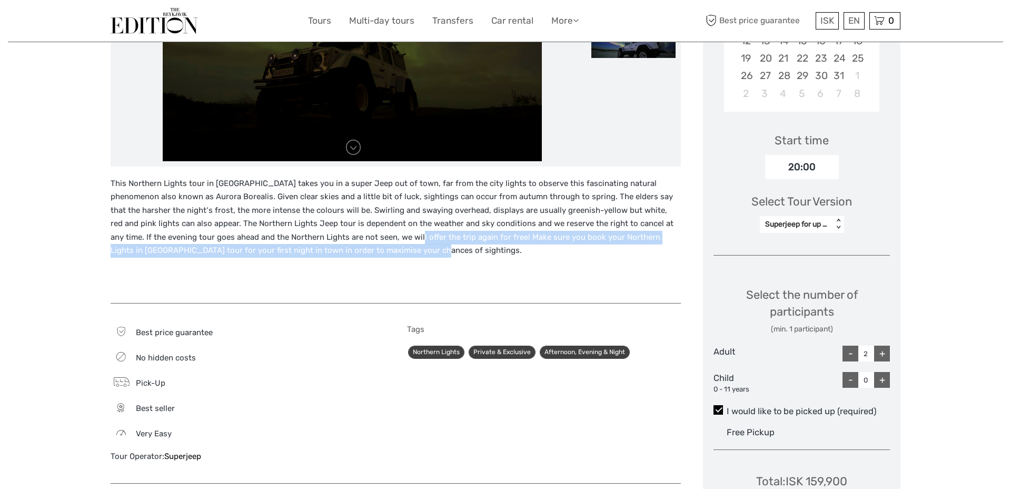
click at [383, 244] on p "This Northern Lights tour in Iceland takes you in a super Jeep out of town, far…" at bounding box center [396, 217] width 570 height 81
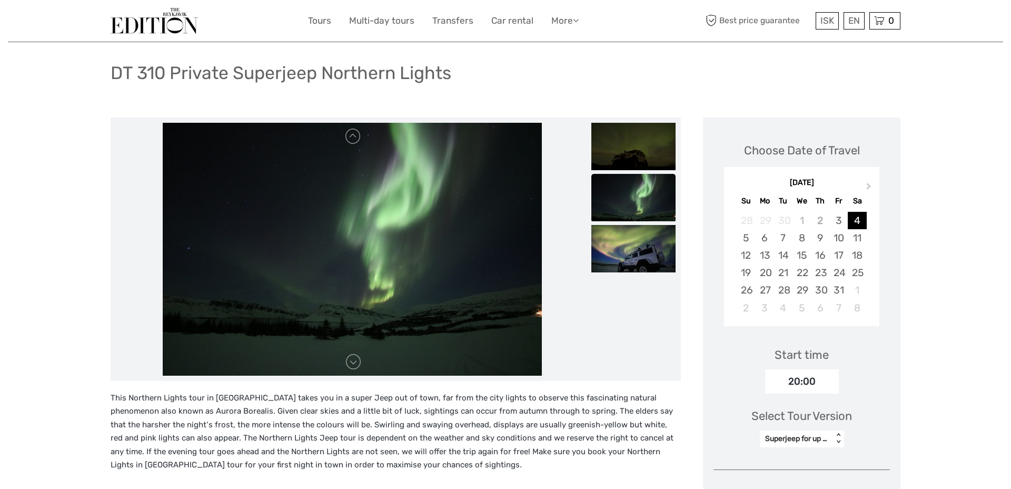
scroll to position [0, 0]
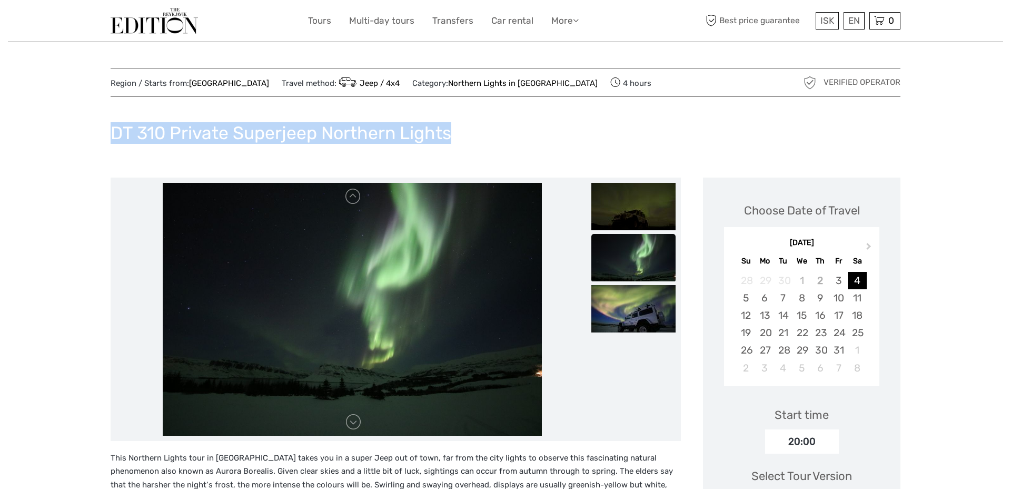
drag, startPoint x: 492, startPoint y: 131, endPoint x: 502, endPoint y: 116, distance: 17.8
click at [503, 116] on div "Region / Starts from: Capital Region Travel method: Jeep / 4x4 Category: Northe…" at bounding box center [506, 466] width 790 height 796
copy h1 "DT 310 Private Superjeep Northern Lights"
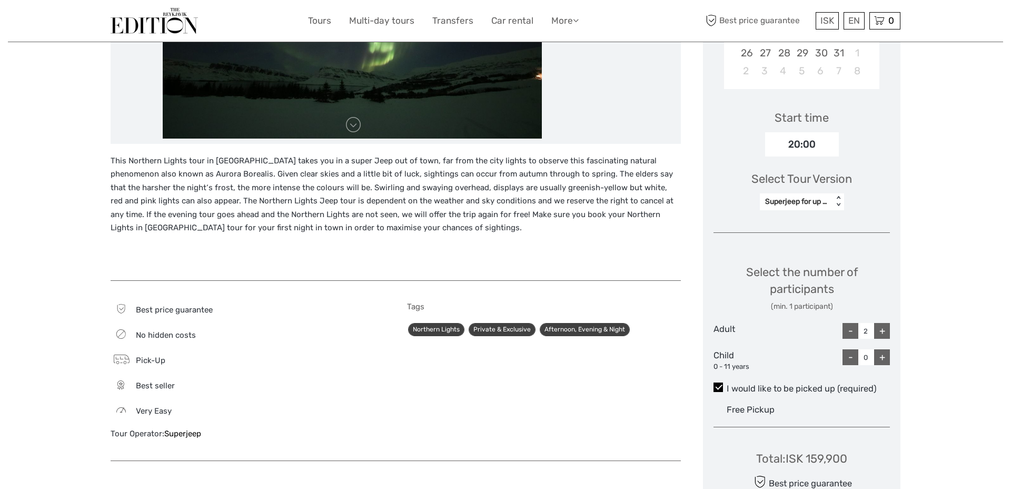
scroll to position [321, 0]
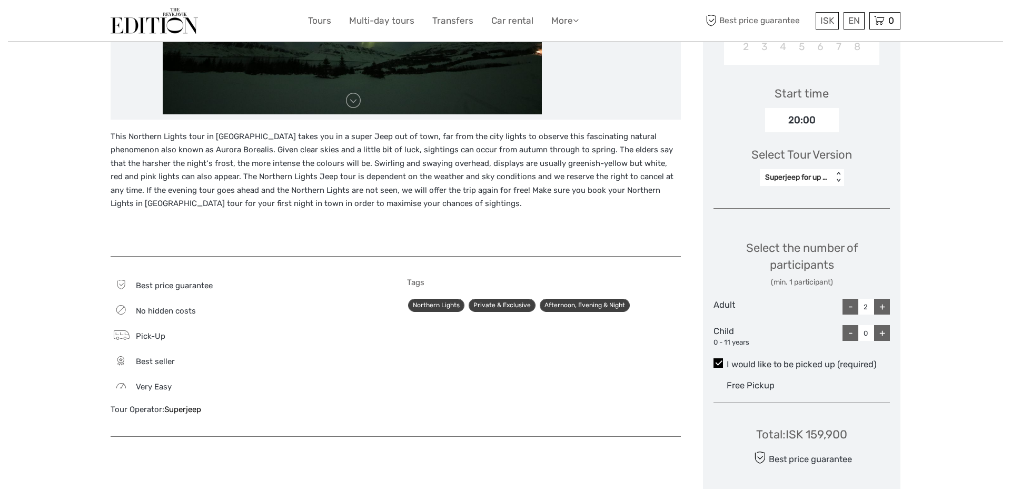
click at [535, 178] on p "This Northern Lights tour in Iceland takes you in a super Jeep out of town, far…" at bounding box center [396, 170] width 570 height 81
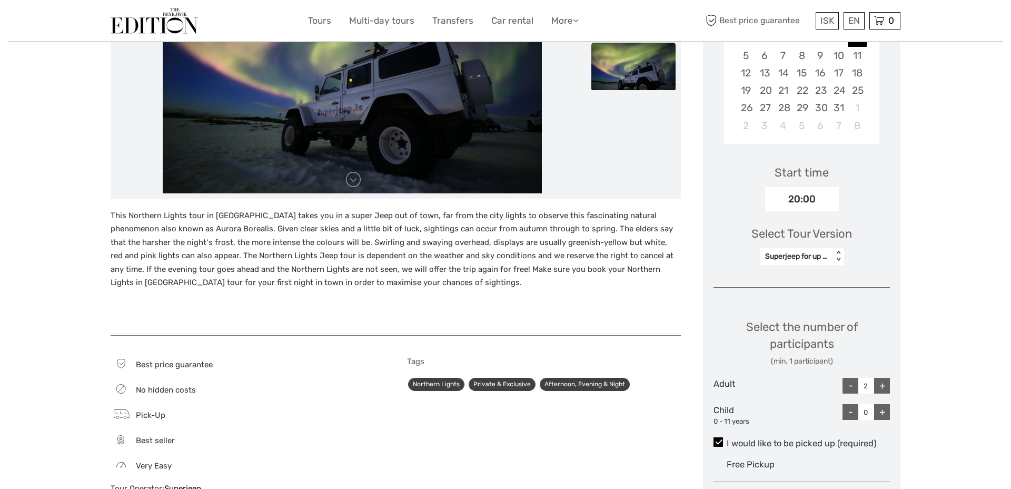
scroll to position [282, 0]
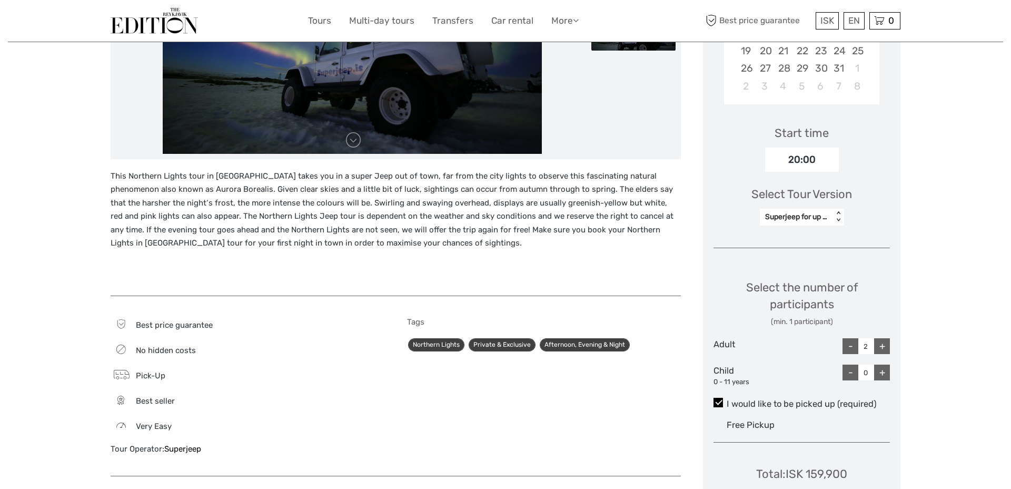
click at [503, 197] on p "This Northern Lights tour in Iceland takes you in a super Jeep out of town, far…" at bounding box center [396, 210] width 570 height 81
click at [579, 196] on p "This Northern Lights tour in Iceland takes you in a super Jeep out of town, far…" at bounding box center [396, 210] width 570 height 81
click at [859, 155] on div "Start time 20:00" at bounding box center [802, 141] width 176 height 61
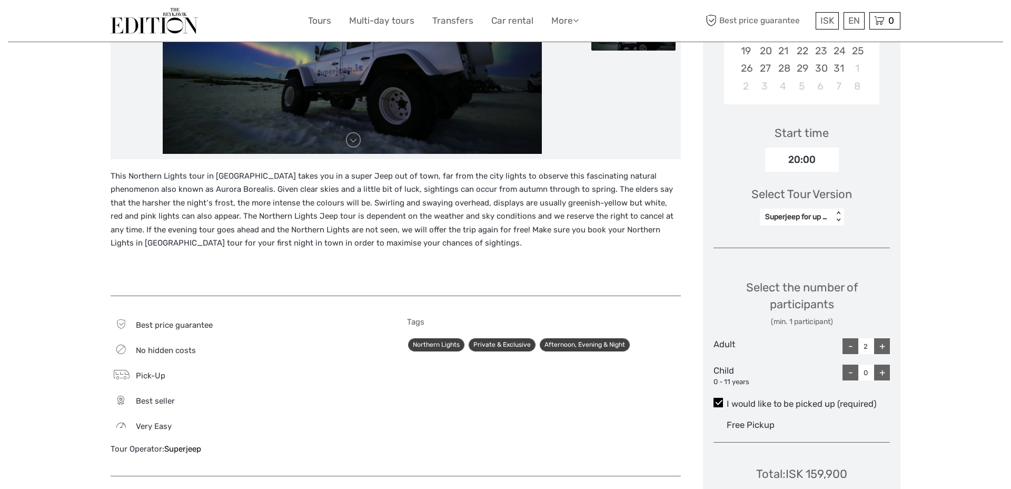
click at [811, 157] on div "20:00" at bounding box center [802, 159] width 74 height 24
click at [515, 187] on p "This Northern Lights tour in Iceland takes you in a super Jeep out of town, far…" at bounding box center [396, 210] width 570 height 81
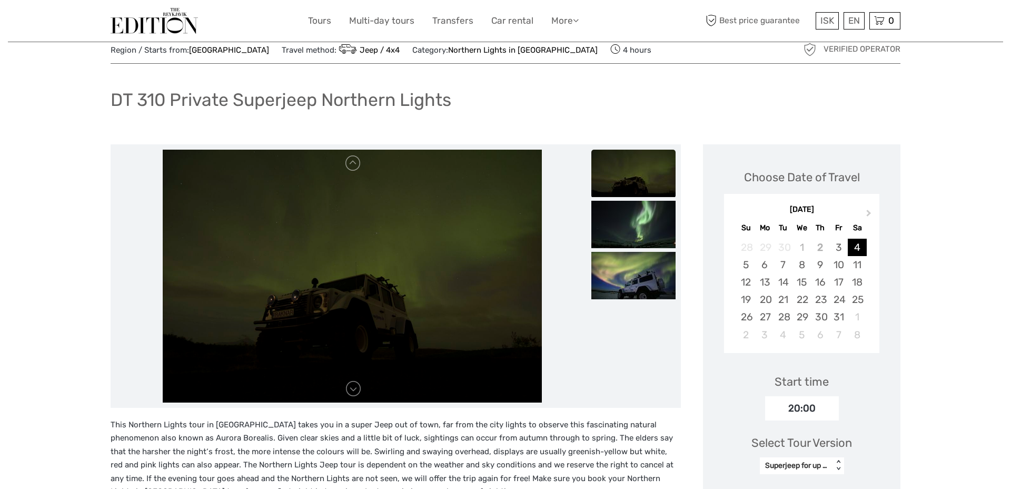
scroll to position [0, 0]
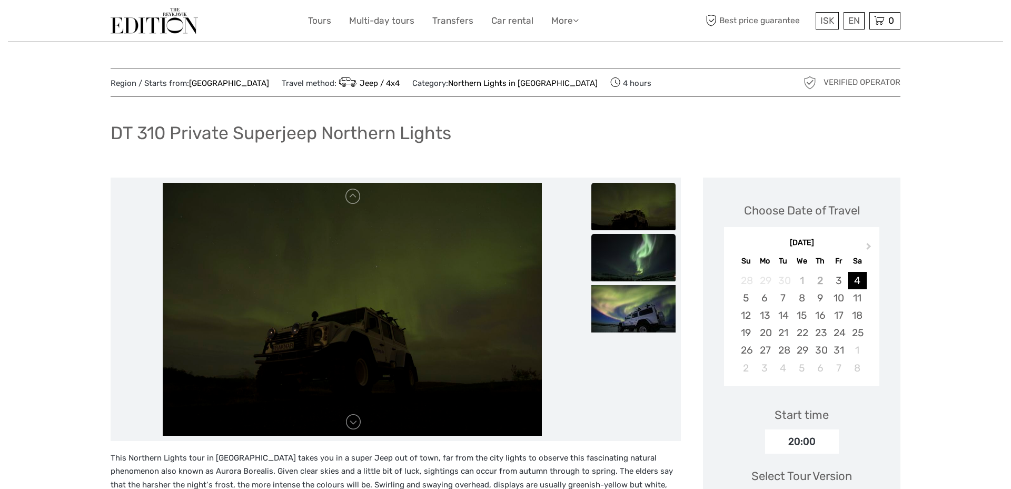
click at [652, 263] on img at bounding box center [633, 257] width 84 height 47
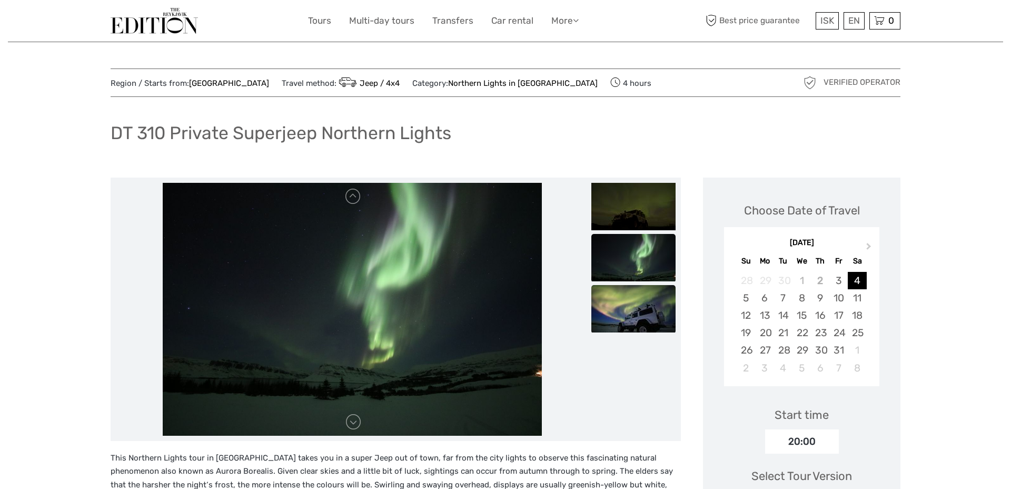
click at [636, 303] on img at bounding box center [633, 308] width 84 height 47
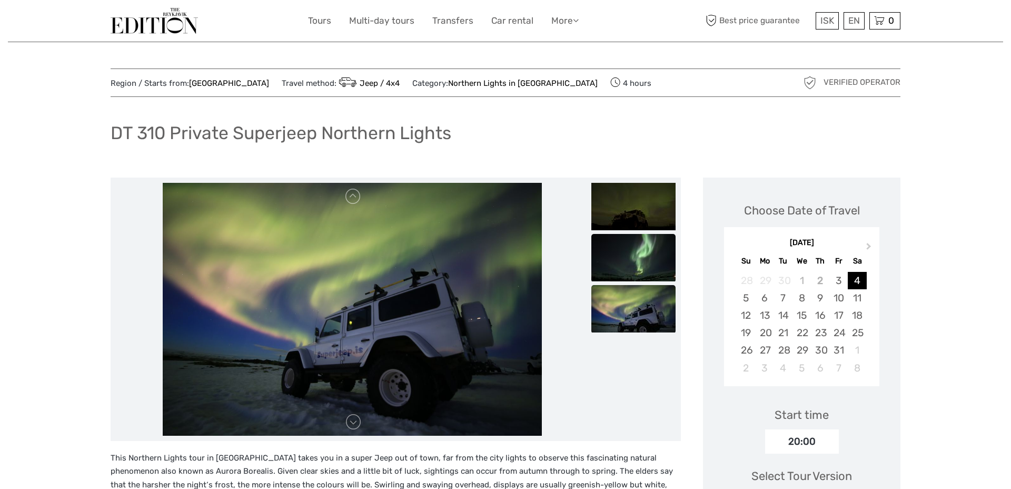
click at [644, 256] on img at bounding box center [633, 257] width 84 height 47
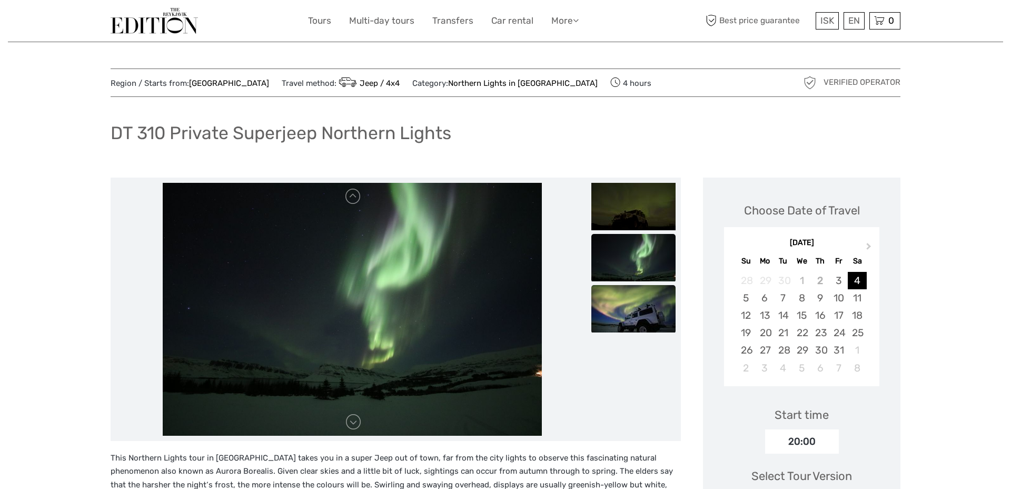
click at [635, 298] on img at bounding box center [633, 308] width 84 height 47
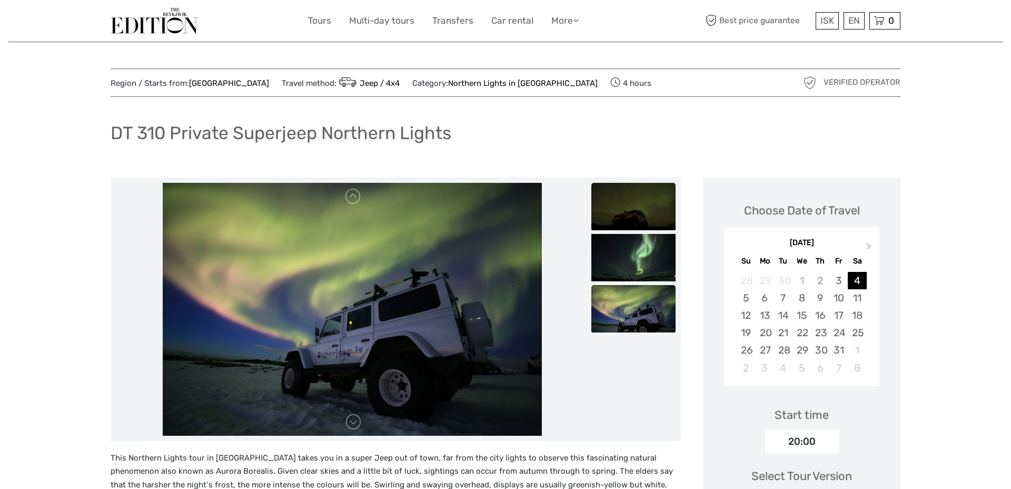
click at [637, 220] on img at bounding box center [633, 206] width 84 height 47
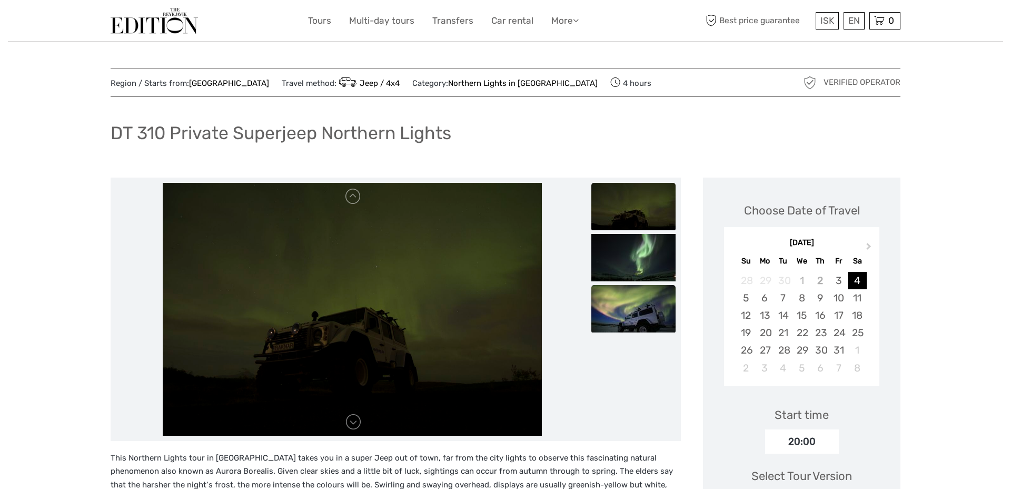
click at [624, 286] on img at bounding box center [633, 308] width 84 height 47
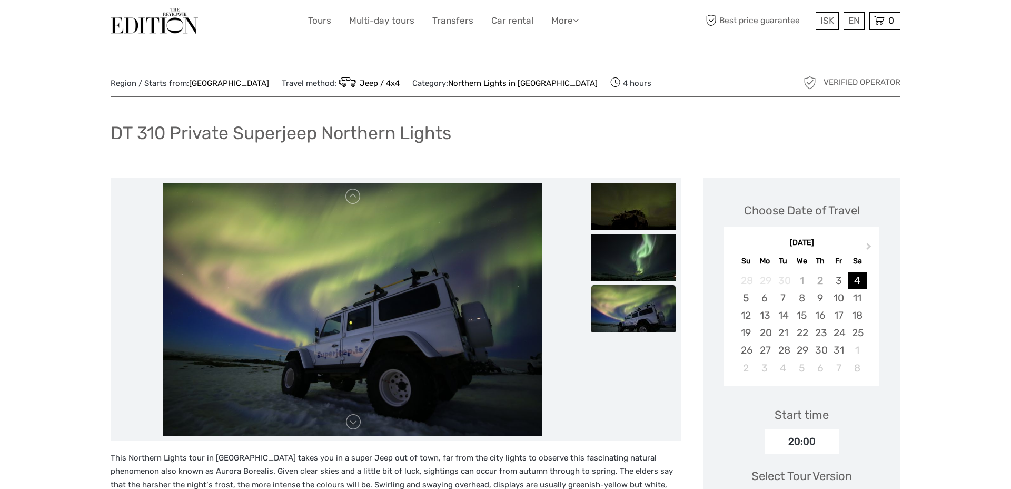
click at [347, 432] on img at bounding box center [352, 309] width 379 height 253
click at [351, 430] on link at bounding box center [353, 421] width 17 height 17
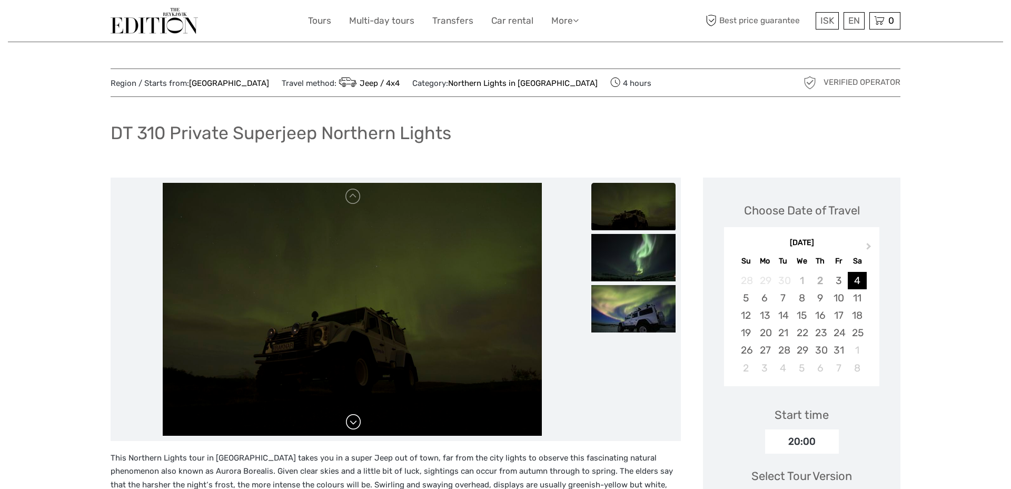
click at [351, 430] on img at bounding box center [352, 309] width 379 height 253
click at [351, 430] on link at bounding box center [353, 421] width 17 height 17
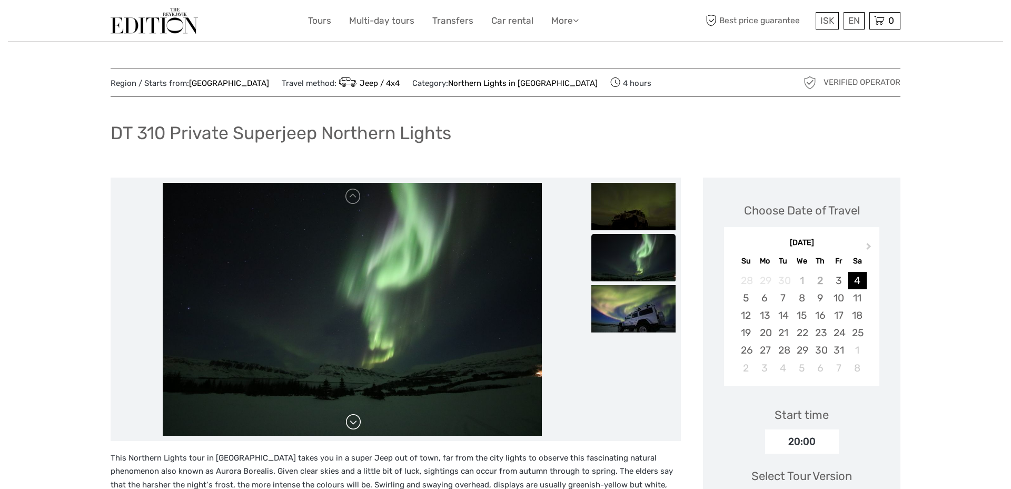
click at [351, 430] on link at bounding box center [353, 421] width 17 height 17
click at [648, 392] on div at bounding box center [396, 309] width 560 height 253
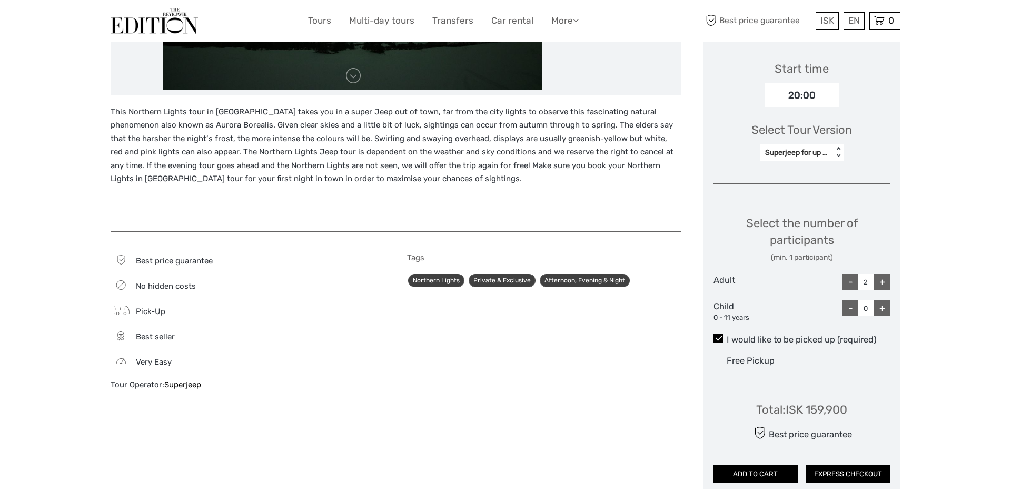
scroll to position [348, 0]
